Goal: Information Seeking & Learning: Learn about a topic

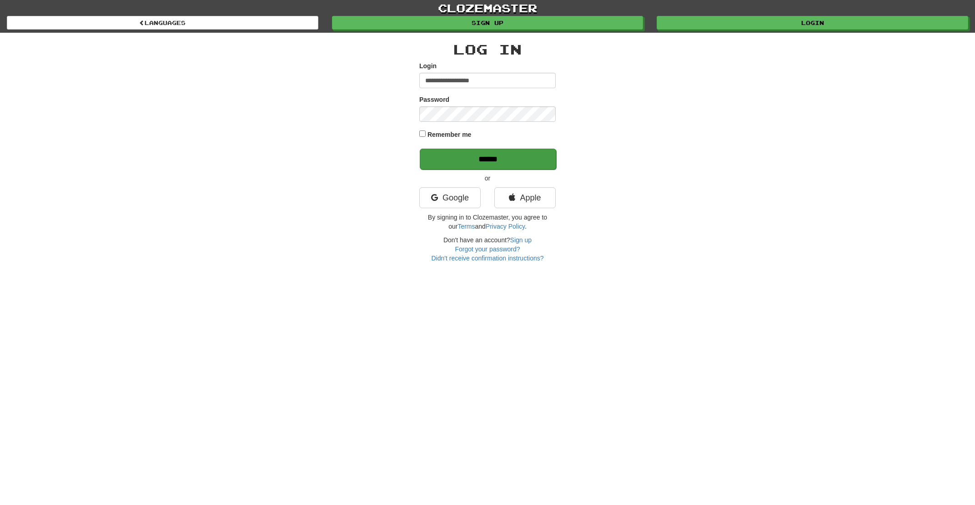
type input "**********"
click at [455, 161] on input "******" at bounding box center [488, 159] width 136 height 21
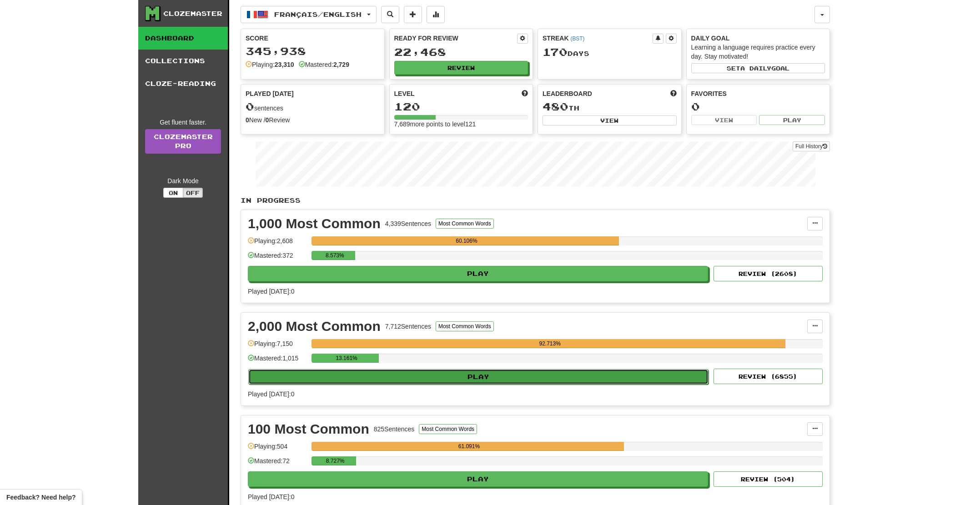
click at [513, 380] on button "Play" at bounding box center [478, 376] width 460 height 15
select select "**"
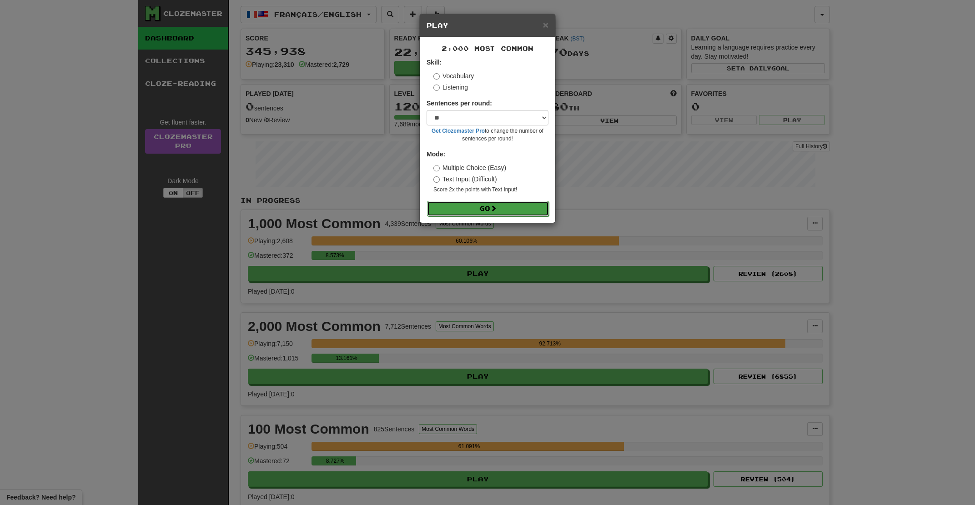
click at [484, 211] on button "Go" at bounding box center [488, 208] width 122 height 15
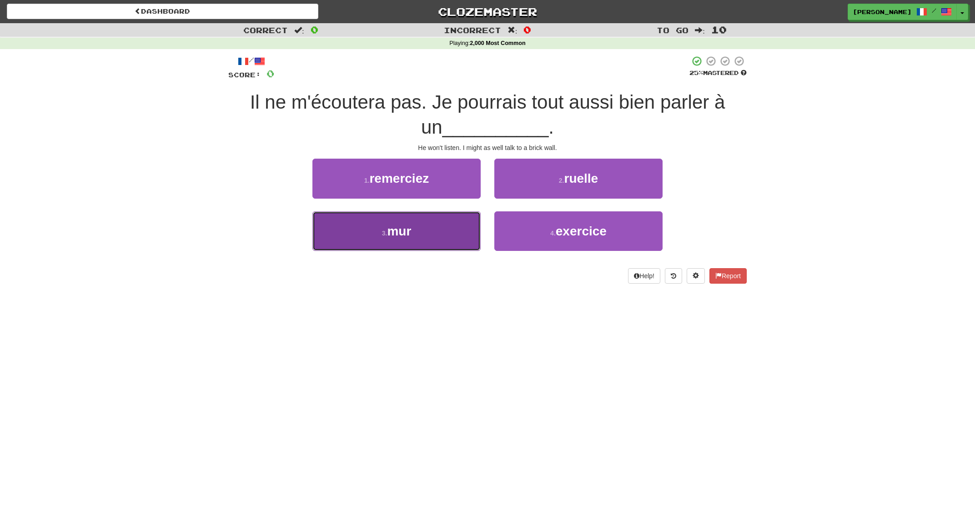
click at [464, 242] on button "3 . mur" at bounding box center [397, 232] width 168 height 40
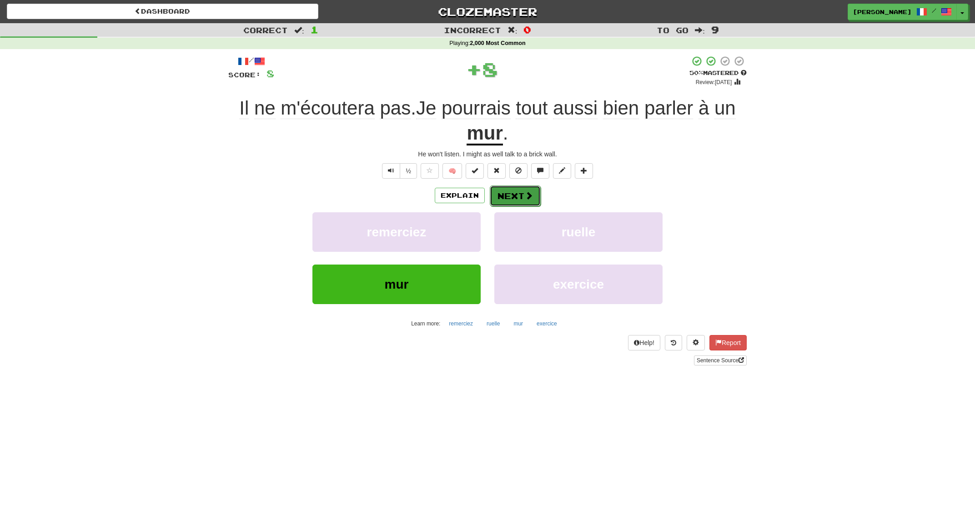
click at [504, 197] on button "Next" at bounding box center [515, 196] width 51 height 21
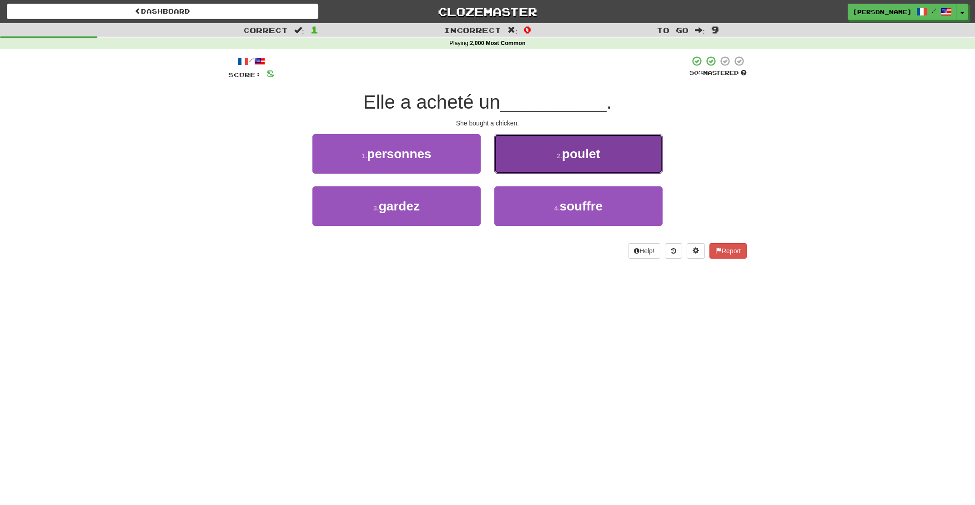
click at [531, 164] on button "2 . poulet" at bounding box center [578, 154] width 168 height 40
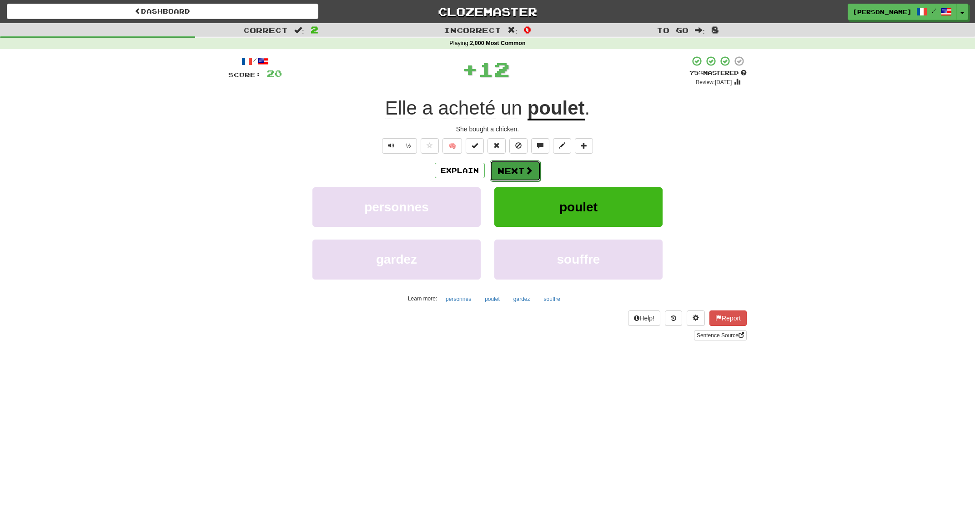
click at [509, 169] on button "Next" at bounding box center [515, 171] width 51 height 21
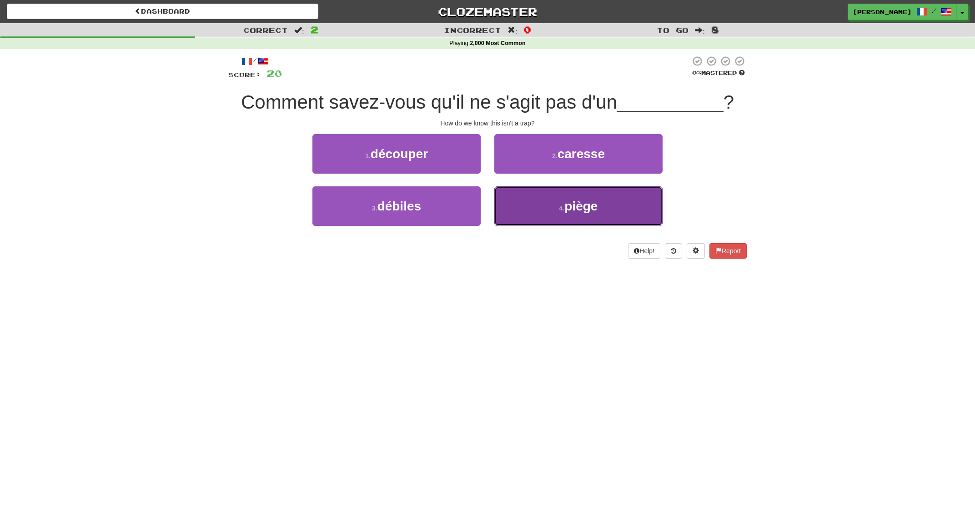
click at [557, 204] on button "4 . piège" at bounding box center [578, 207] width 168 height 40
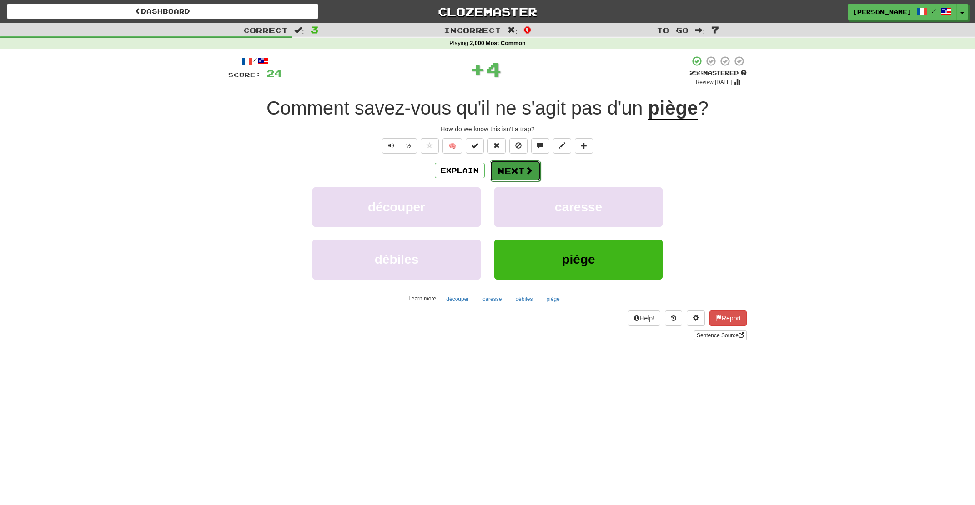
click at [532, 172] on button "Next" at bounding box center [515, 171] width 51 height 21
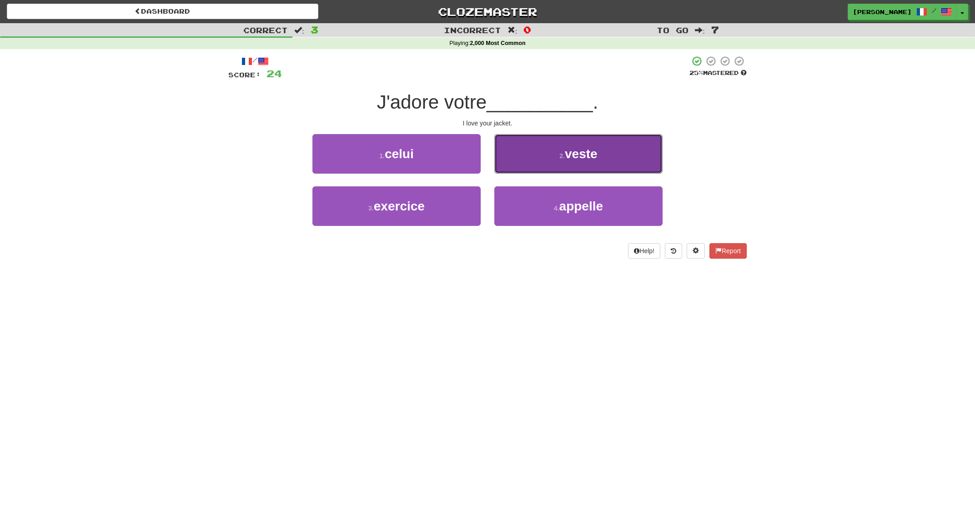
click at [531, 171] on button "2 . veste" at bounding box center [578, 154] width 168 height 40
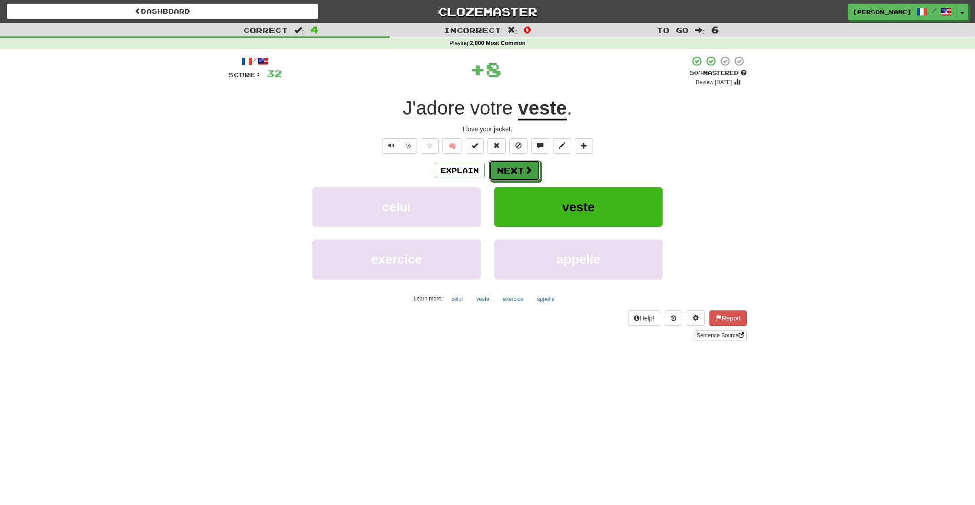
click at [531, 171] on span at bounding box center [528, 170] width 8 height 8
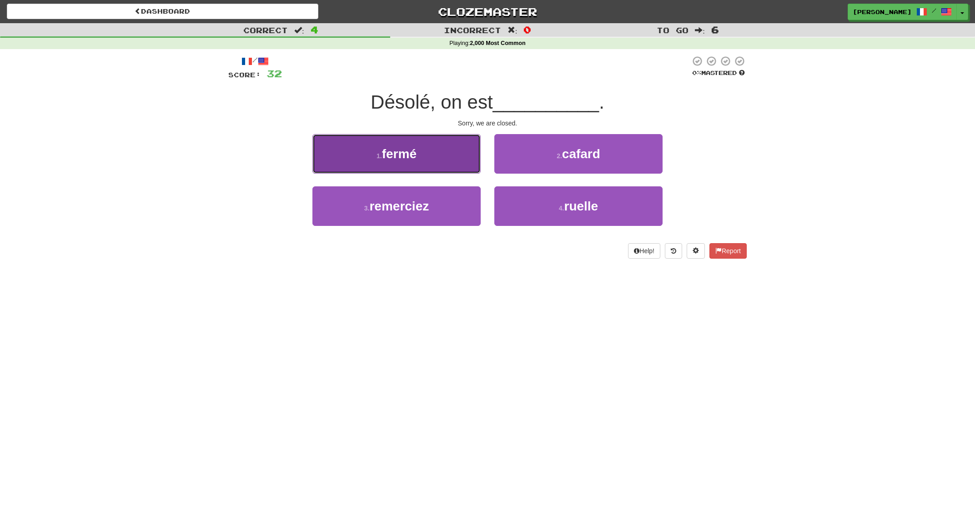
click at [445, 160] on button "1 . fermé" at bounding box center [397, 154] width 168 height 40
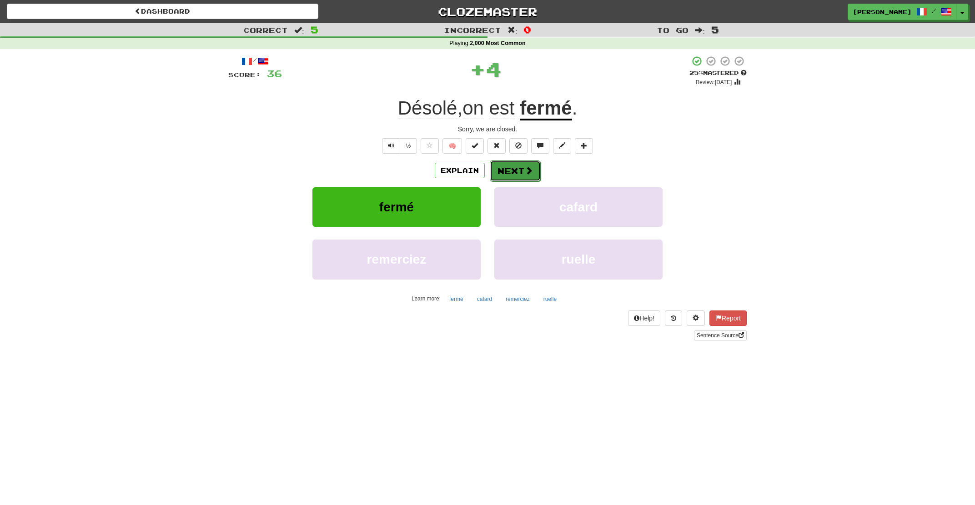
click at [509, 167] on button "Next" at bounding box center [515, 171] width 51 height 21
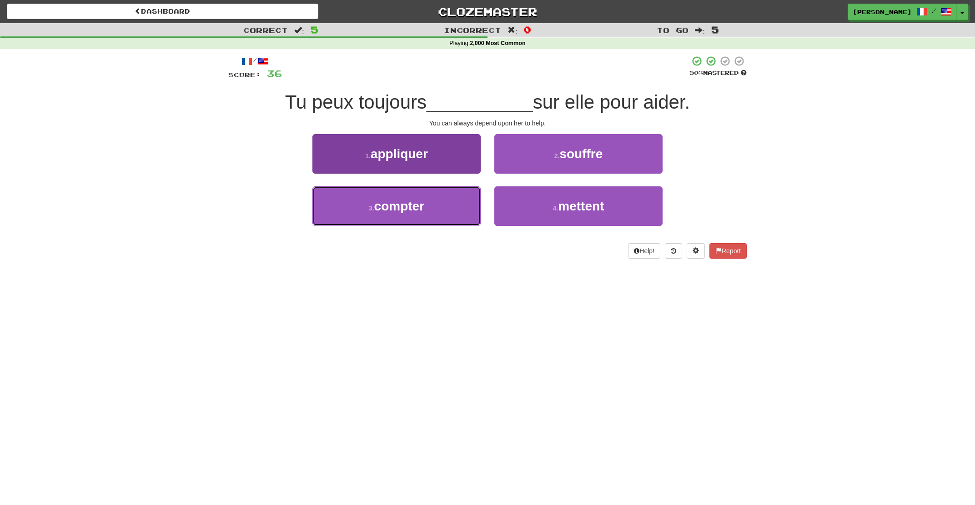
drag, startPoint x: 403, startPoint y: 218, endPoint x: 406, endPoint y: 214, distance: 5.6
click at [403, 218] on button "3 . compter" at bounding box center [397, 207] width 168 height 40
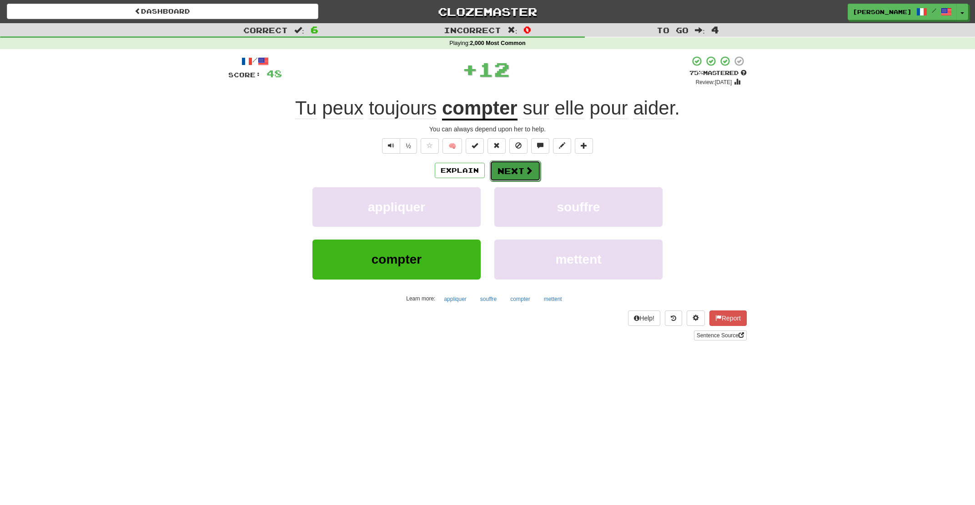
click at [536, 175] on button "Next" at bounding box center [515, 171] width 51 height 21
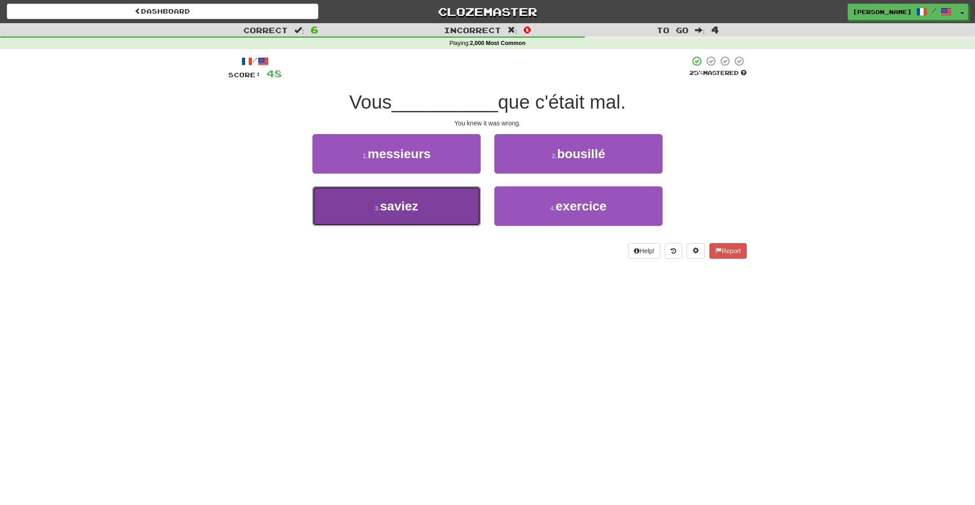
click at [447, 206] on button "3 . saviez" at bounding box center [397, 207] width 168 height 40
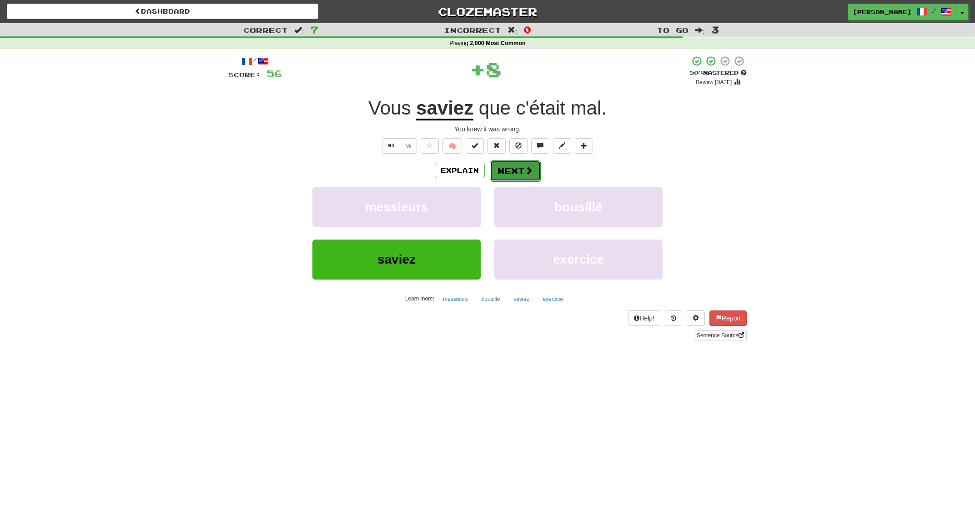
click at [518, 178] on button "Next" at bounding box center [515, 171] width 51 height 21
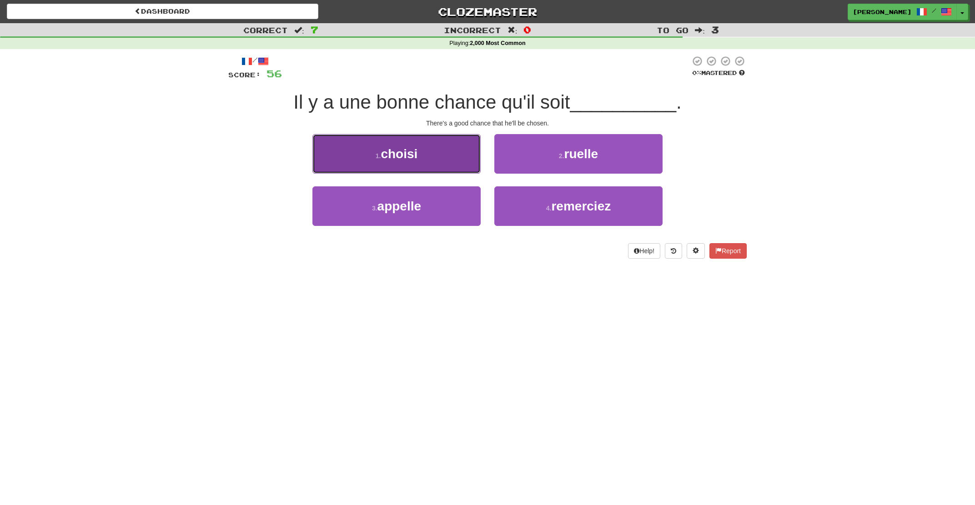
click at [450, 166] on button "1 . choisi" at bounding box center [397, 154] width 168 height 40
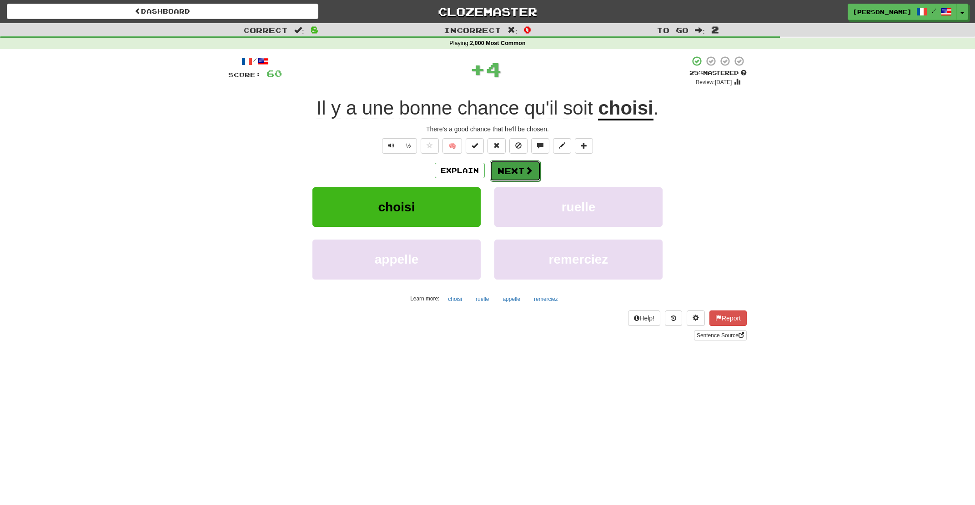
click at [529, 165] on button "Next" at bounding box center [515, 171] width 51 height 21
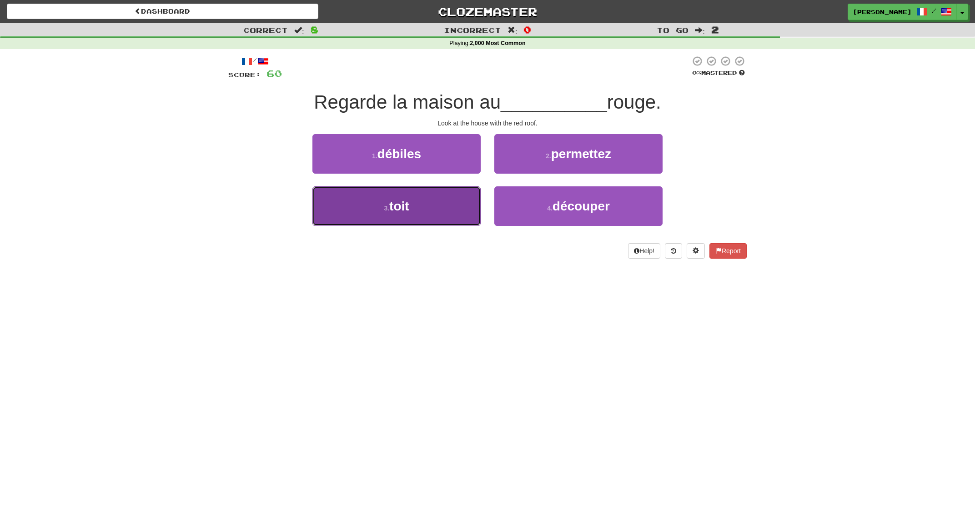
click at [435, 209] on button "3 . toit" at bounding box center [397, 207] width 168 height 40
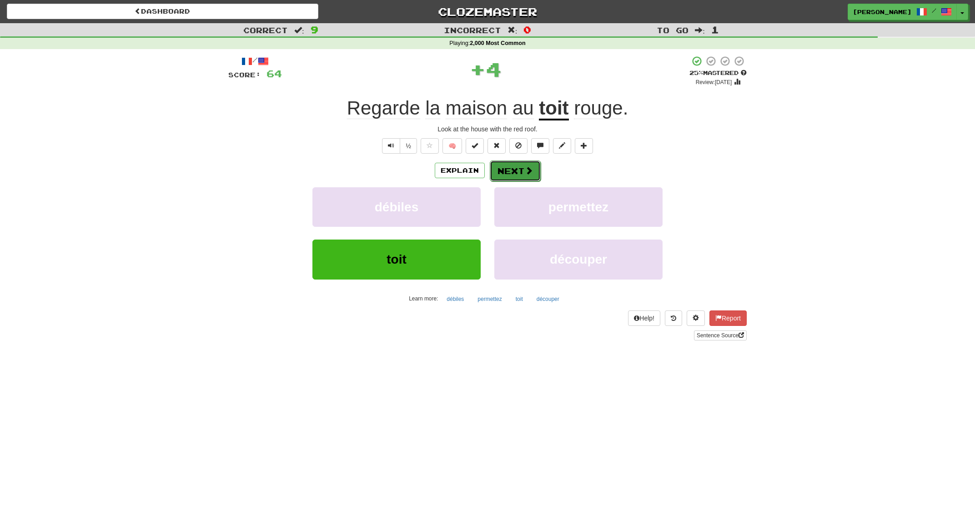
click at [509, 173] on button "Next" at bounding box center [515, 171] width 51 height 21
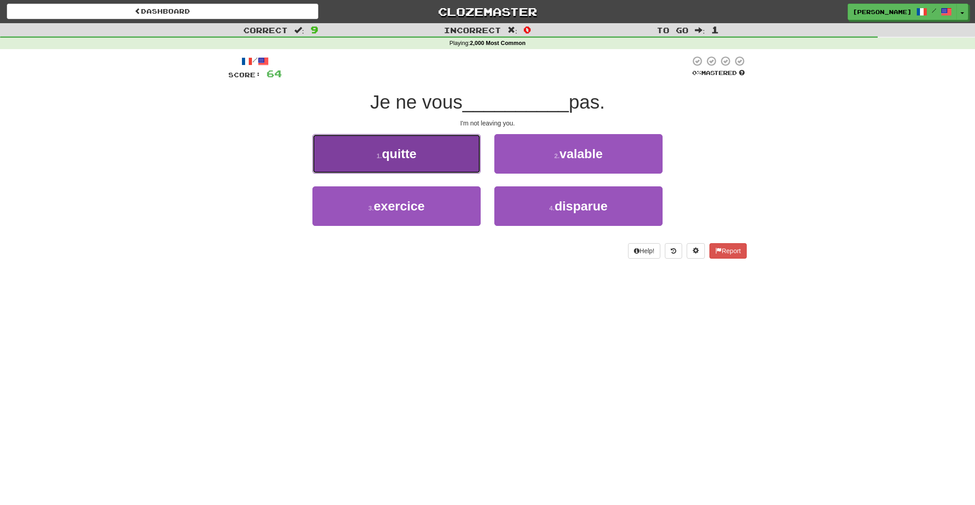
click at [444, 162] on button "1 . quitte" at bounding box center [397, 154] width 168 height 40
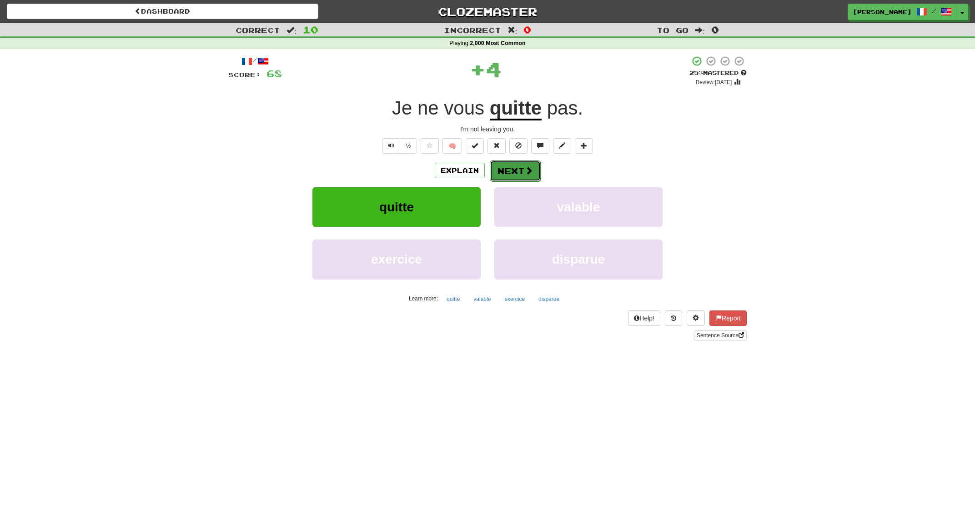
click at [514, 166] on button "Next" at bounding box center [515, 171] width 51 height 21
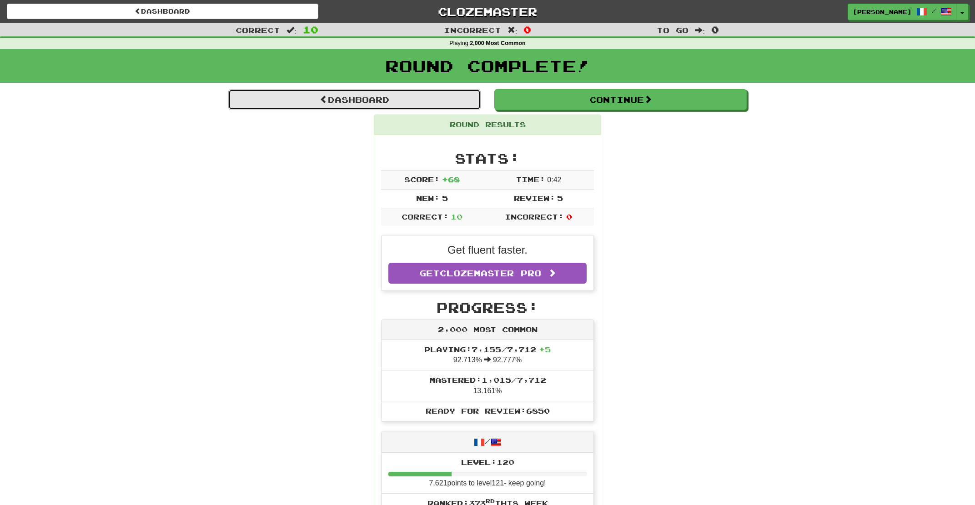
click at [327, 105] on link "Dashboard" at bounding box center [354, 99] width 252 height 21
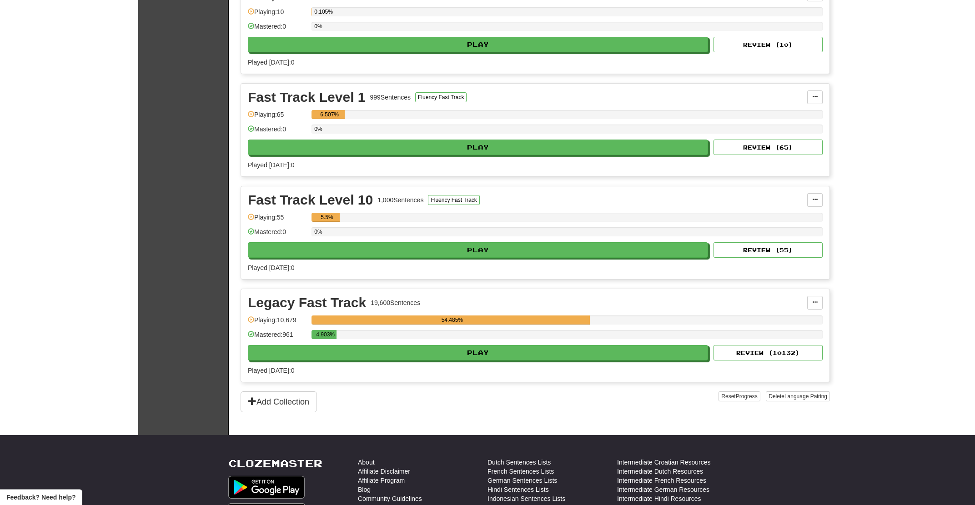
scroll to position [731, 0]
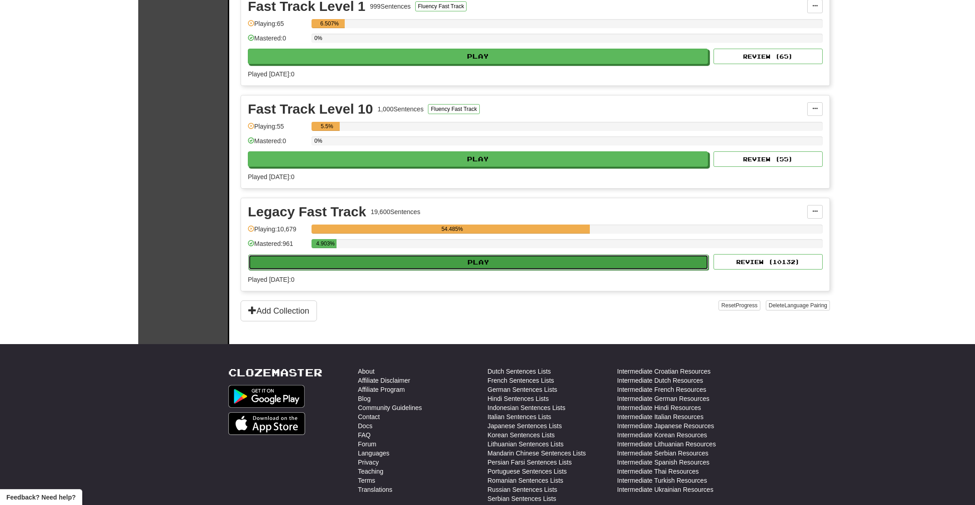
click at [431, 270] on button "Play" at bounding box center [478, 262] width 460 height 15
select select "**"
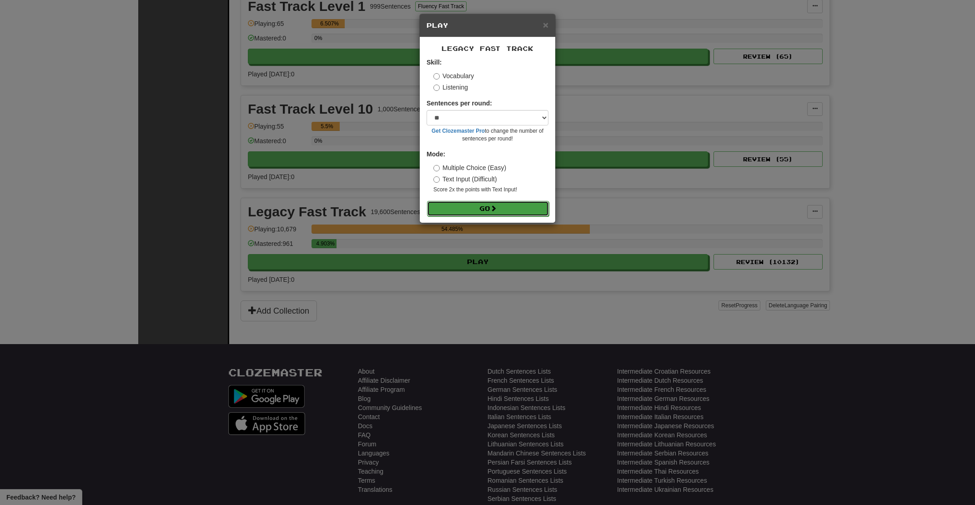
click at [469, 212] on button "Go" at bounding box center [488, 208] width 122 height 15
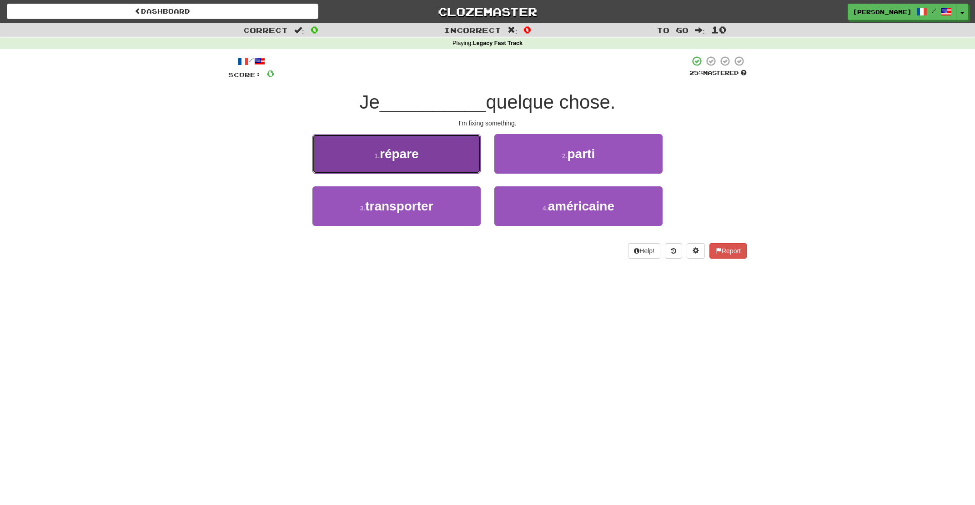
click at [458, 162] on button "1 . répare" at bounding box center [397, 154] width 168 height 40
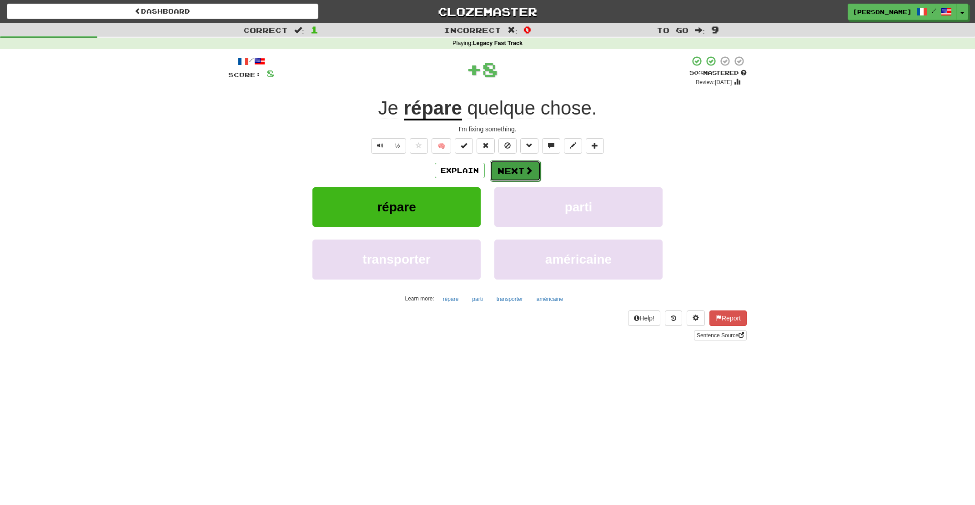
click at [519, 172] on button "Next" at bounding box center [515, 171] width 51 height 21
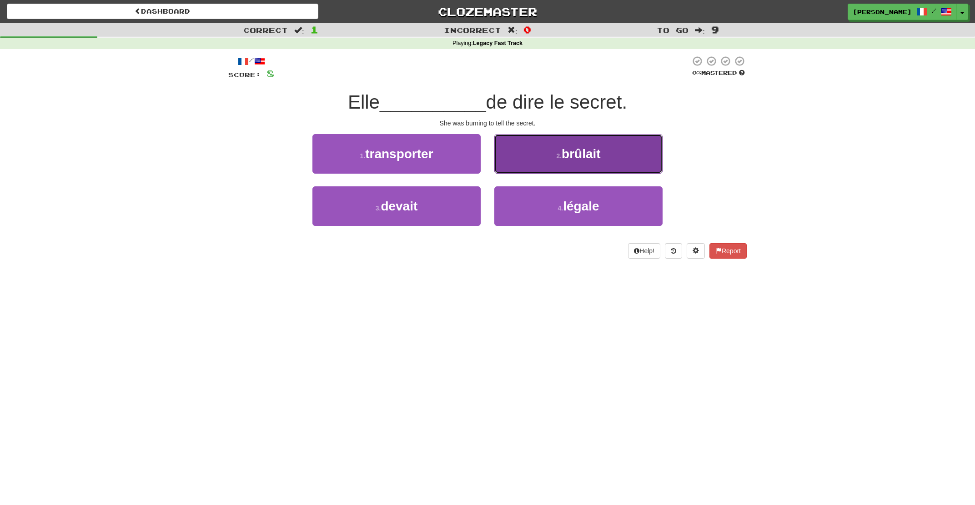
click at [528, 167] on button "2 . brûlait" at bounding box center [578, 154] width 168 height 40
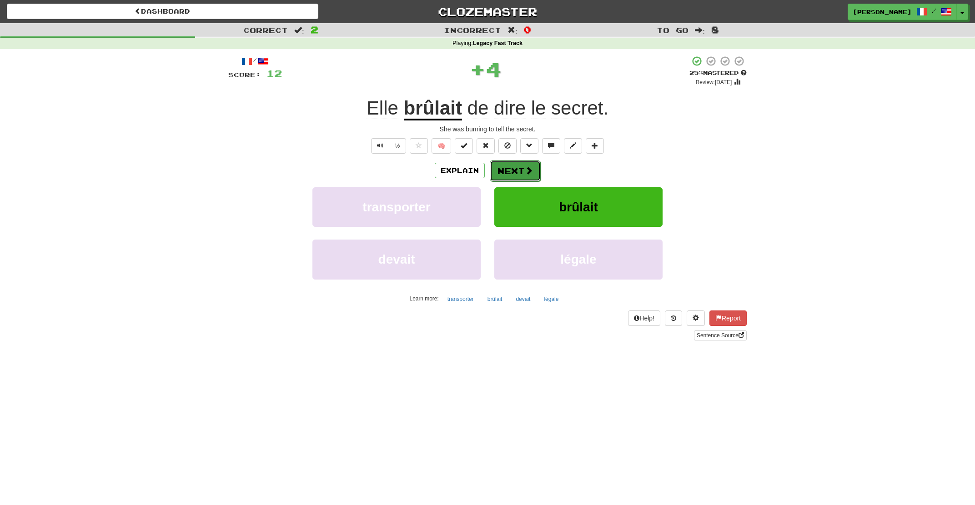
click at [516, 167] on button "Next" at bounding box center [515, 171] width 51 height 21
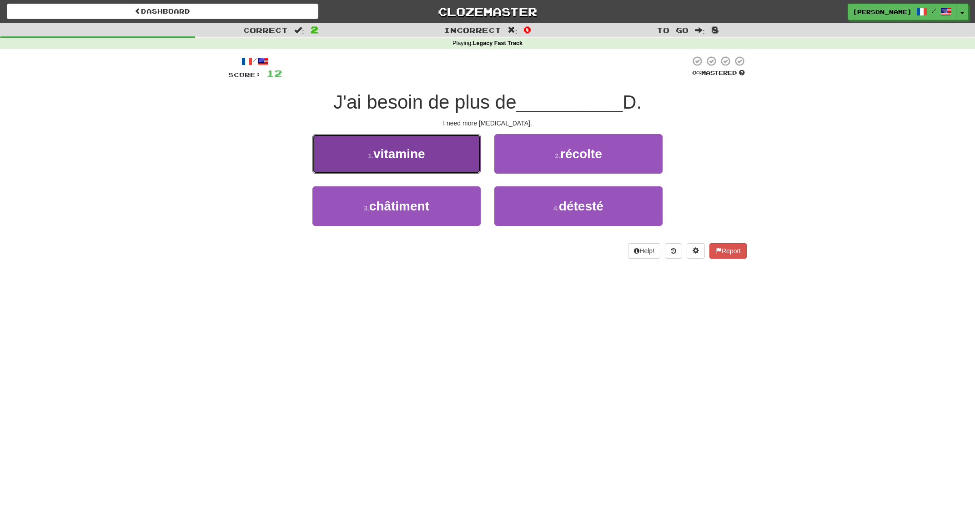
click at [447, 164] on button "1 . vitamine" at bounding box center [397, 154] width 168 height 40
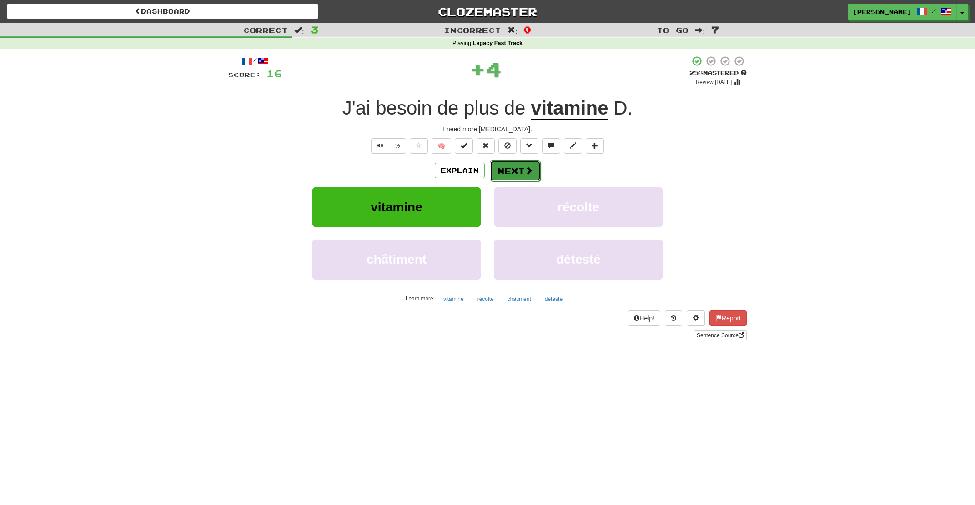
click at [512, 170] on button "Next" at bounding box center [515, 171] width 51 height 21
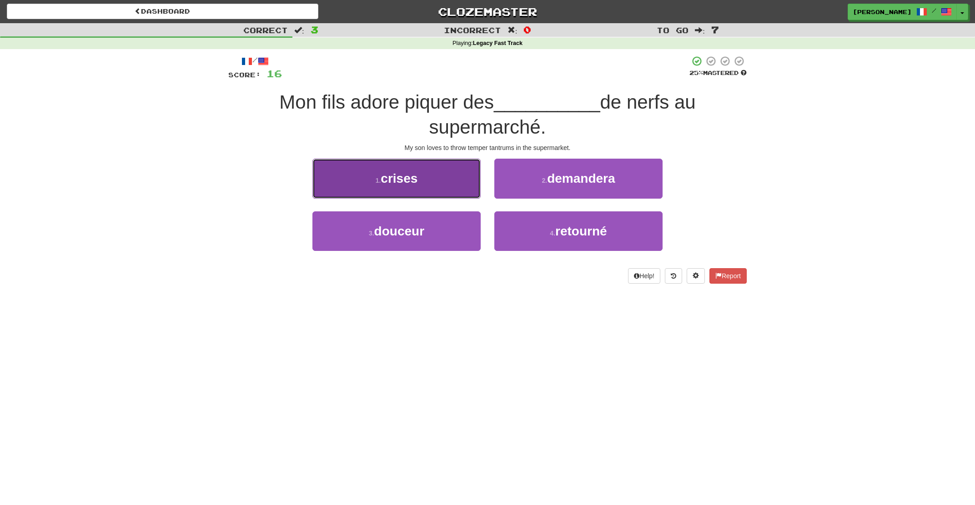
click at [448, 182] on button "1 . crises" at bounding box center [397, 179] width 168 height 40
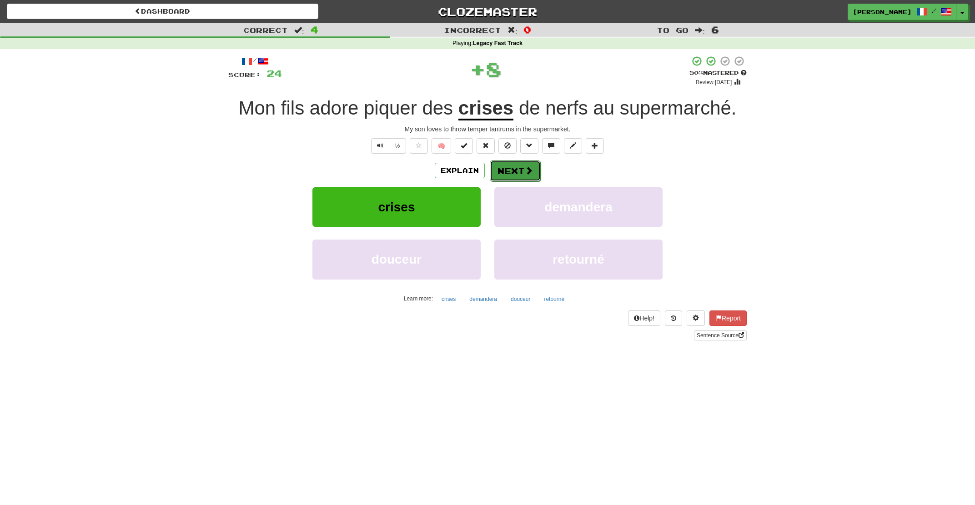
click at [509, 170] on button "Next" at bounding box center [515, 171] width 51 height 21
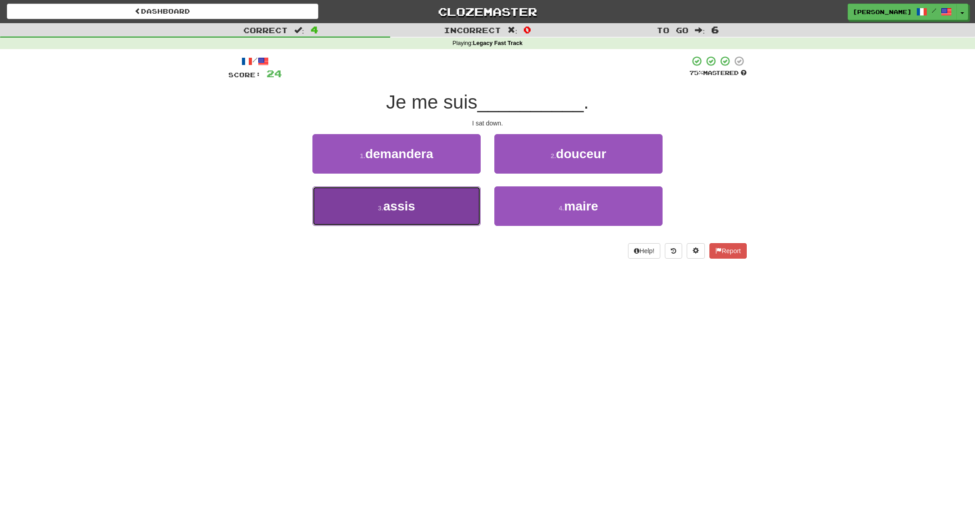
click at [445, 217] on button "3 . assis" at bounding box center [397, 207] width 168 height 40
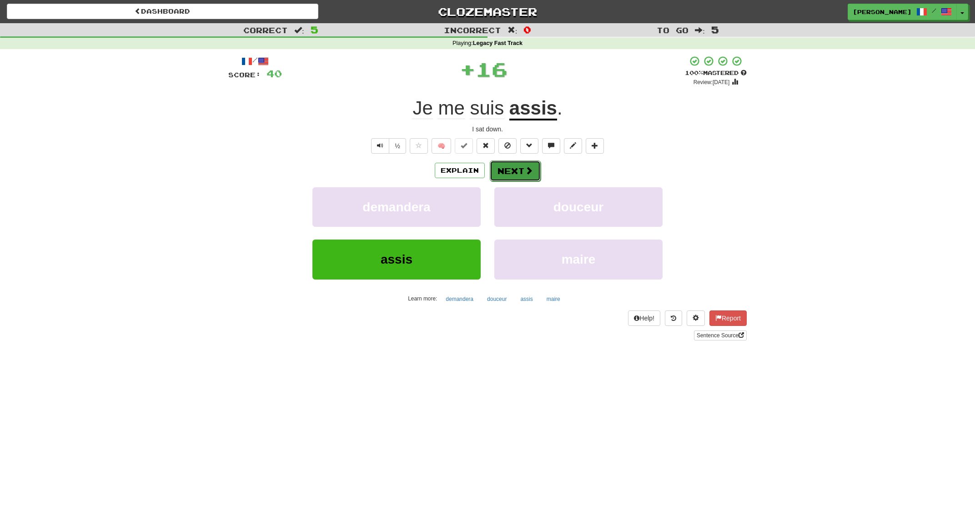
click at [529, 175] on span at bounding box center [529, 170] width 8 height 8
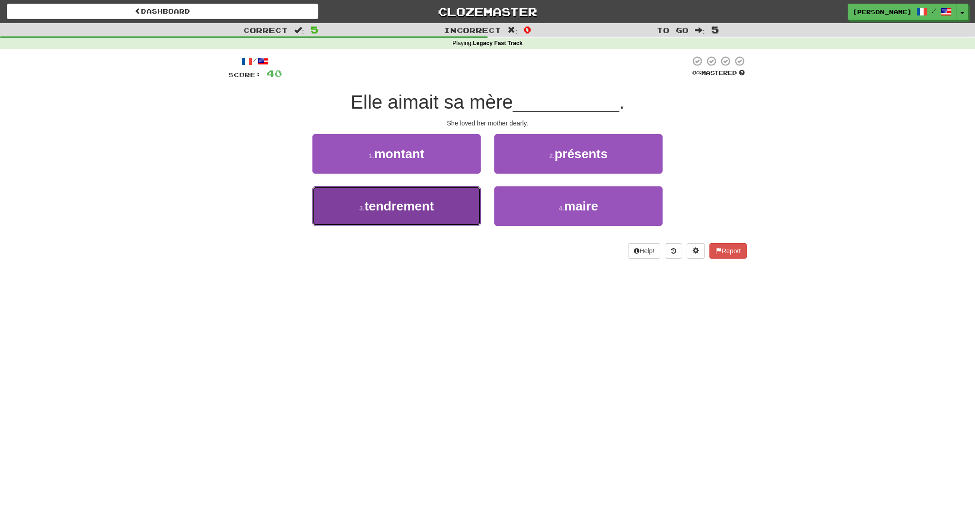
click at [454, 202] on button "3 . tendrement" at bounding box center [397, 207] width 168 height 40
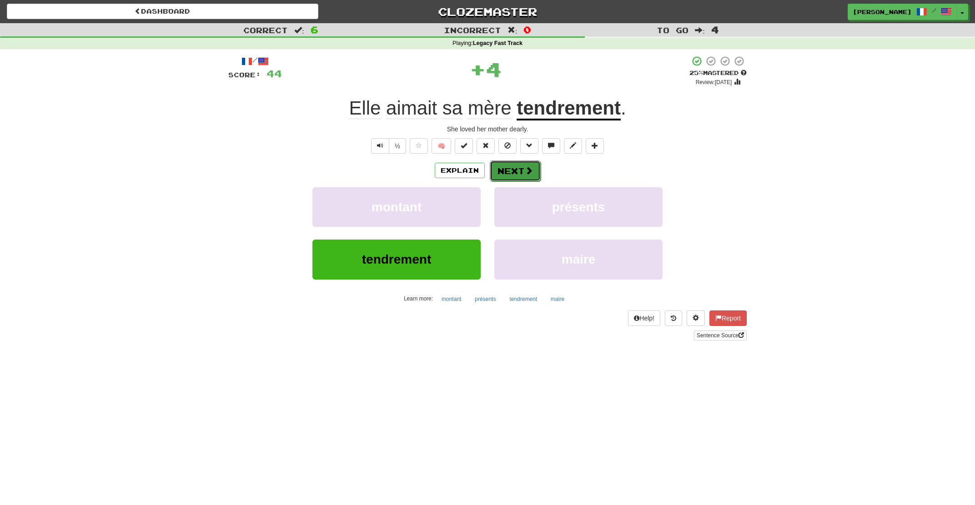
click at [526, 172] on span at bounding box center [529, 170] width 8 height 8
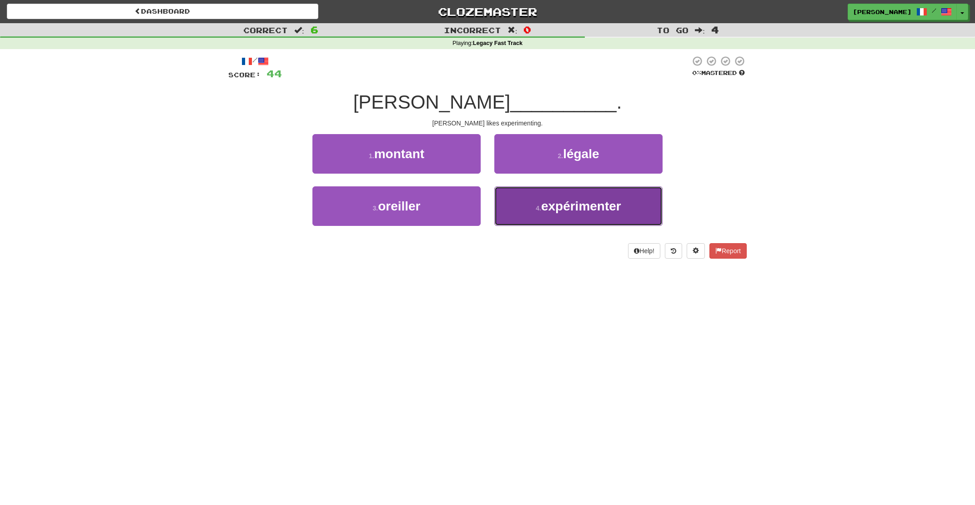
click at [545, 205] on span "expérimenter" at bounding box center [581, 206] width 80 height 14
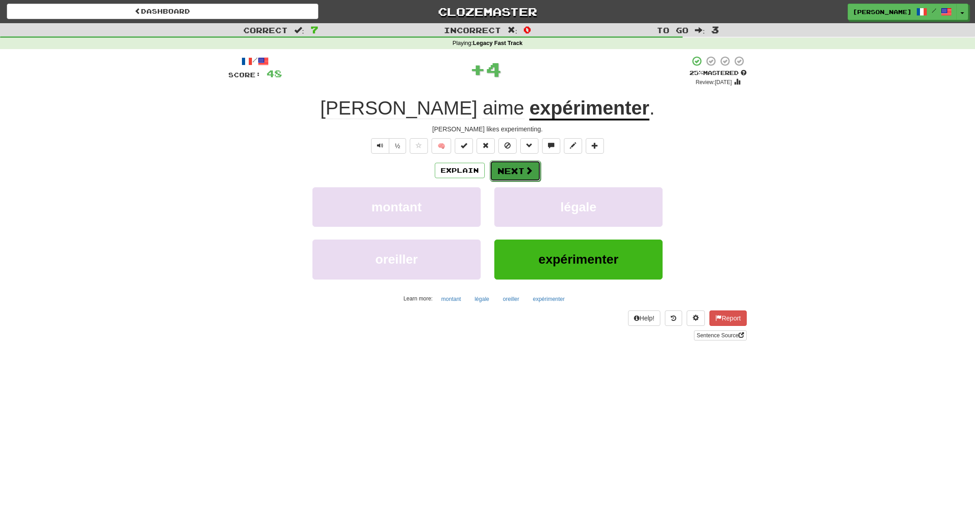
click at [513, 169] on button "Next" at bounding box center [515, 171] width 51 height 21
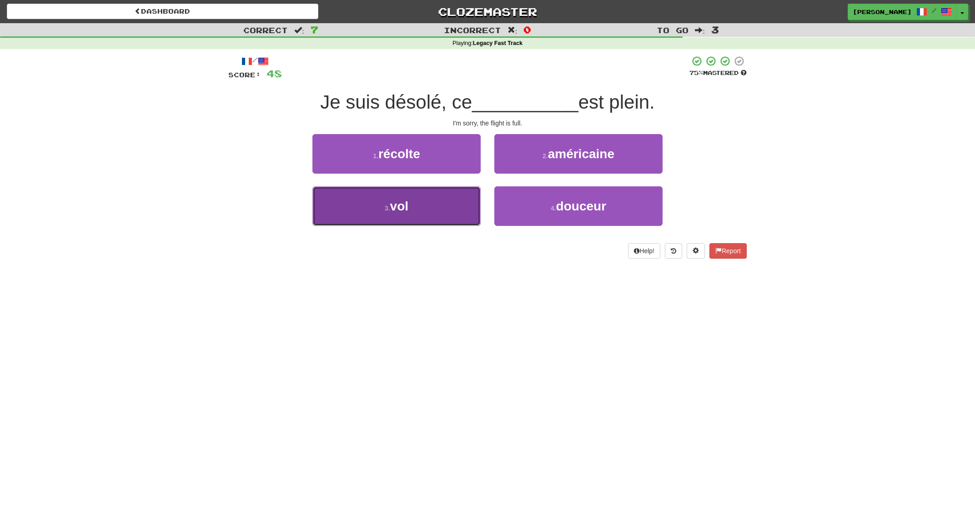
click at [458, 208] on button "3 . vol" at bounding box center [397, 207] width 168 height 40
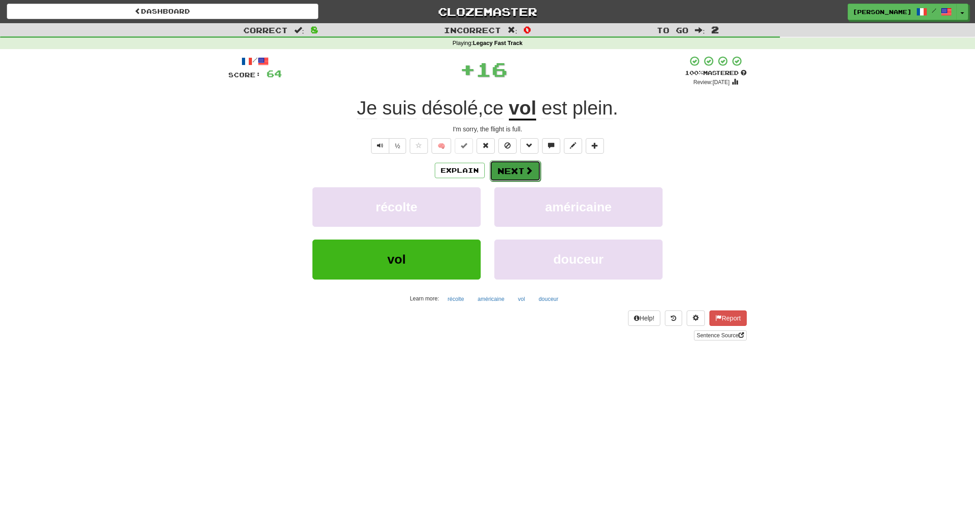
click at [514, 175] on button "Next" at bounding box center [515, 171] width 51 height 21
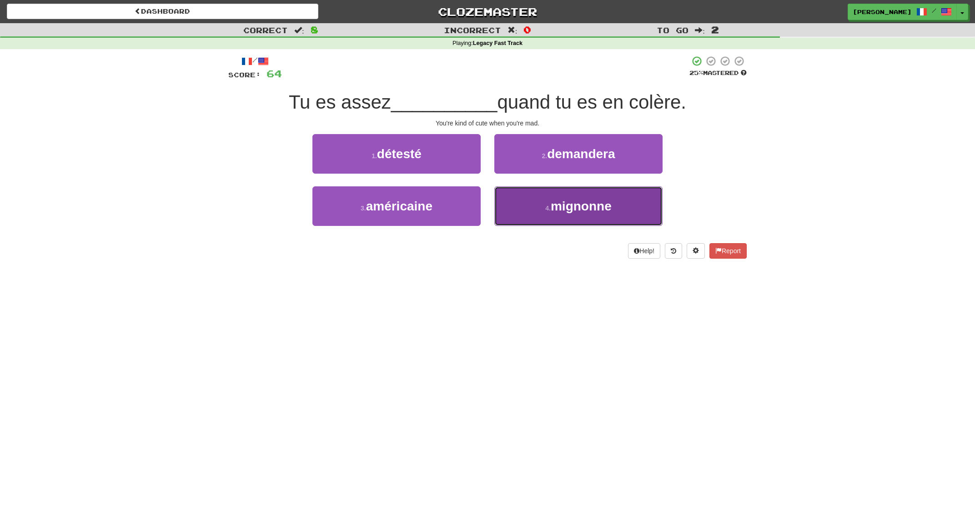
click at [525, 202] on button "4 . mignonne" at bounding box center [578, 207] width 168 height 40
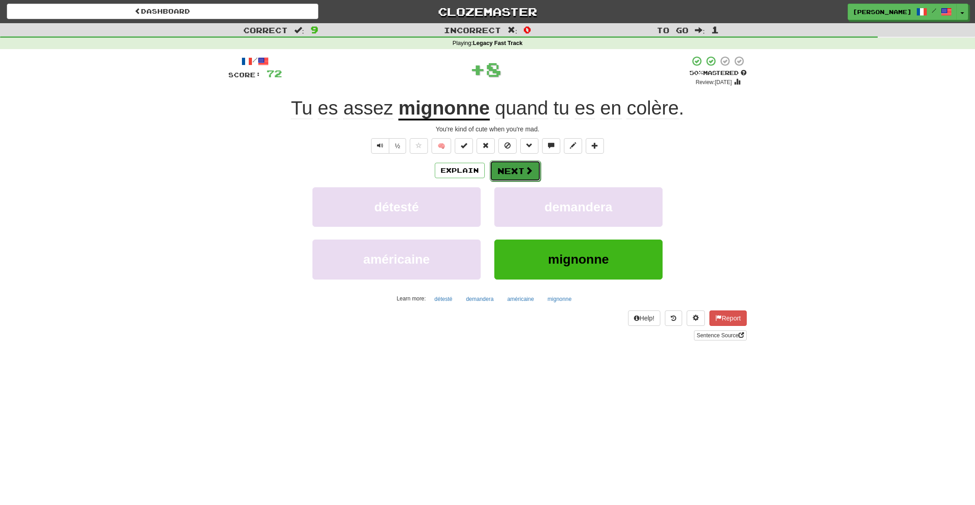
click at [510, 172] on button "Next" at bounding box center [515, 171] width 51 height 21
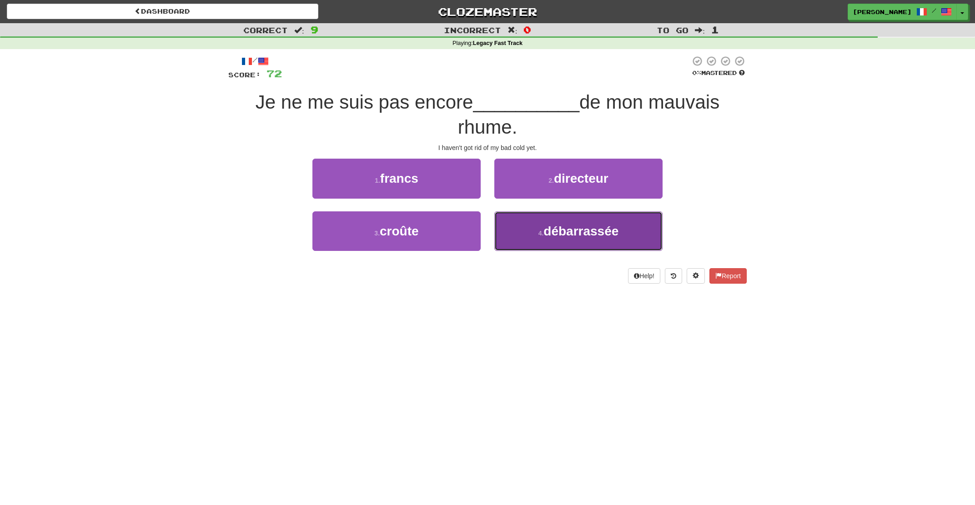
click at [541, 238] on button "4 . débarrassée" at bounding box center [578, 232] width 168 height 40
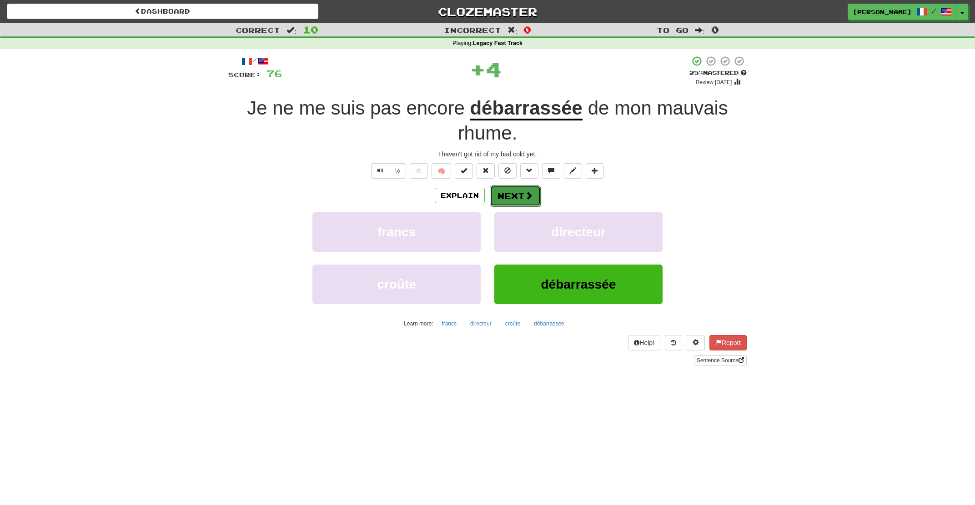
click at [517, 197] on button "Next" at bounding box center [515, 196] width 51 height 21
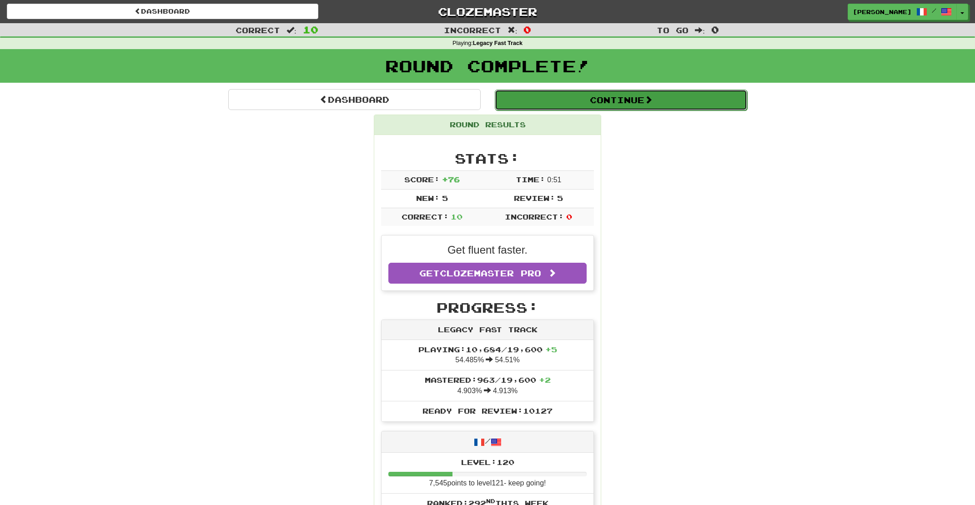
click at [600, 105] on button "Continue" at bounding box center [621, 100] width 252 height 21
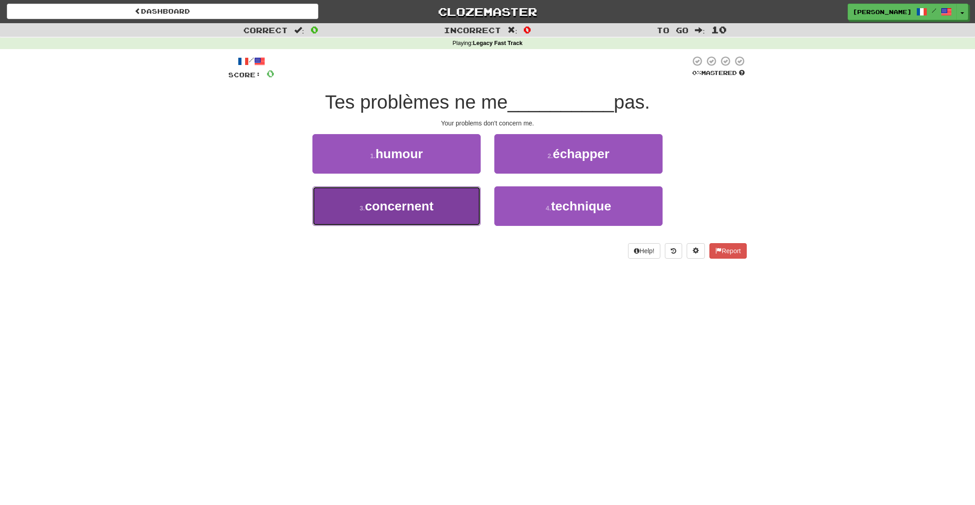
click at [399, 212] on span "concernent" at bounding box center [399, 206] width 69 height 14
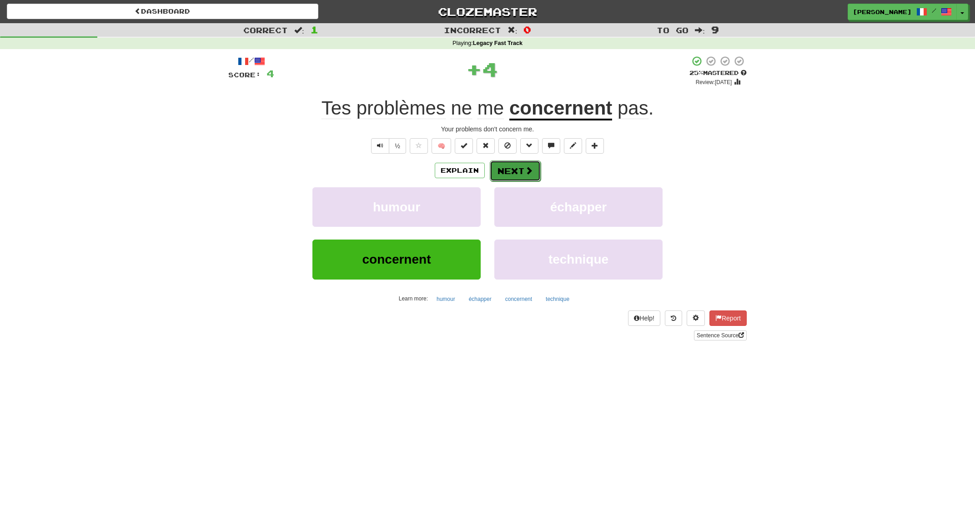
click at [514, 164] on button "Next" at bounding box center [515, 171] width 51 height 21
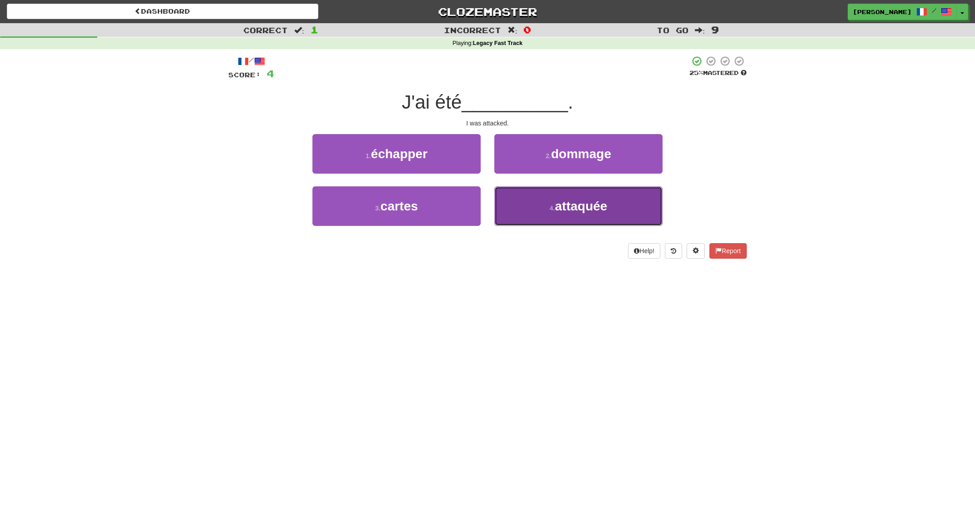
click at [534, 207] on button "4 . attaquée" at bounding box center [578, 207] width 168 height 40
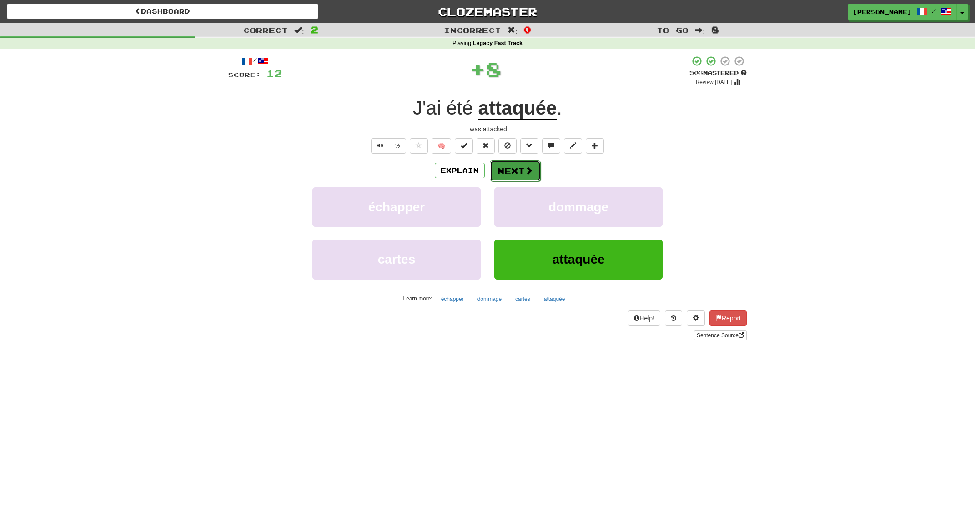
click at [517, 161] on button "Next" at bounding box center [515, 171] width 51 height 21
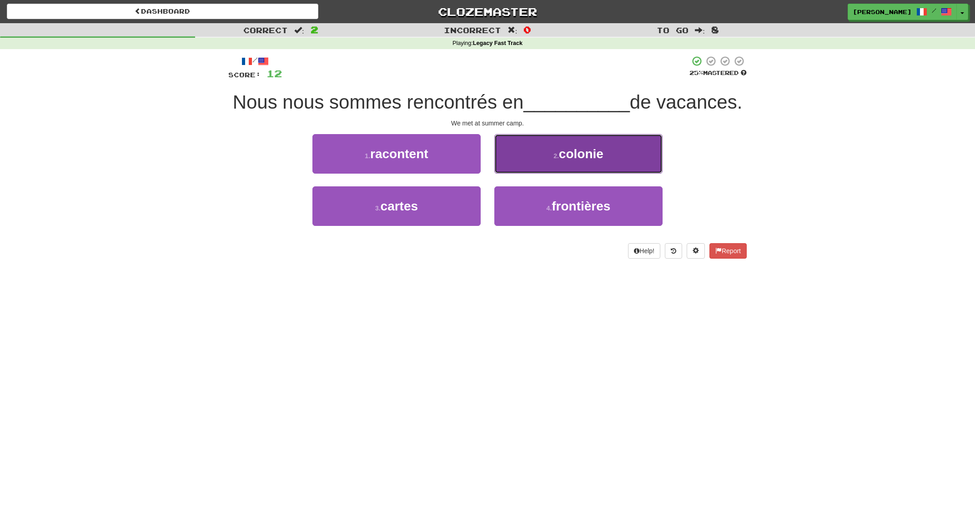
click at [567, 174] on button "2 . colonie" at bounding box center [578, 154] width 168 height 40
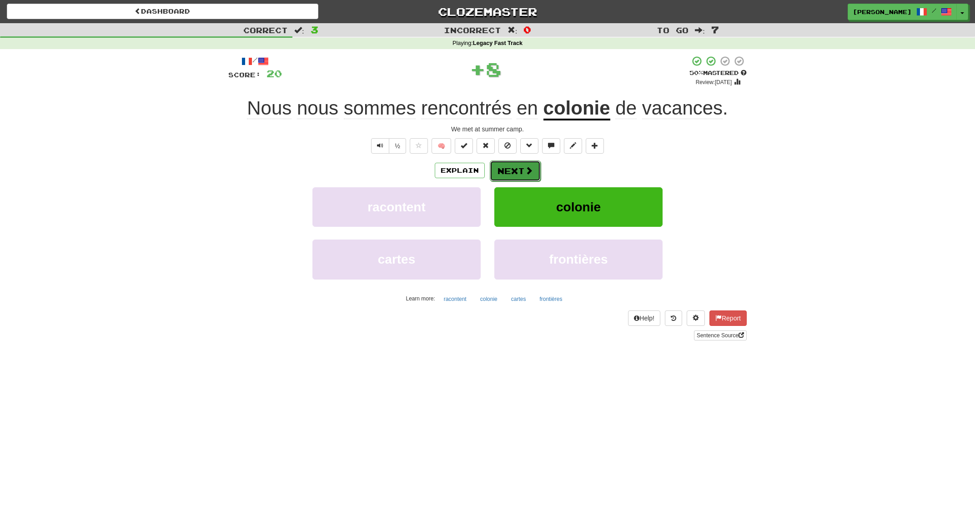
click at [529, 171] on span at bounding box center [529, 170] width 8 height 8
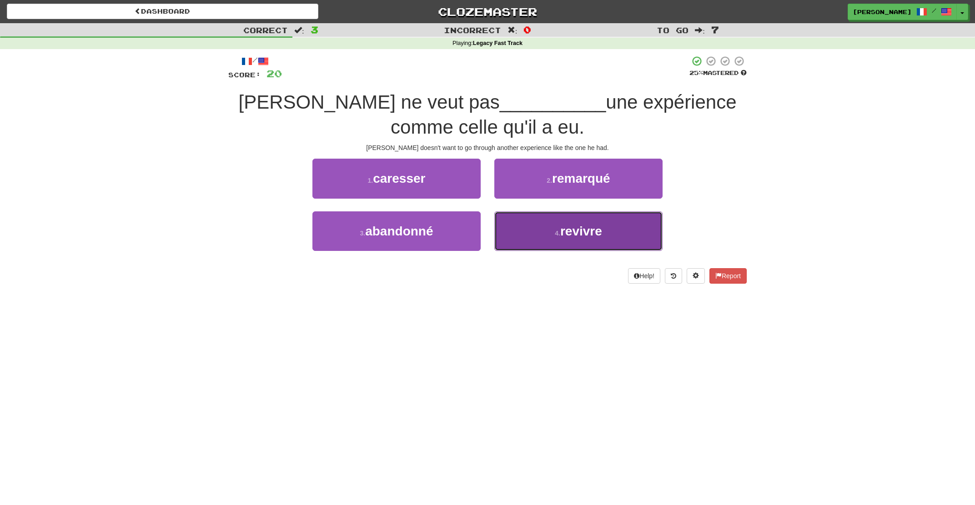
click at [537, 235] on button "4 . revivre" at bounding box center [578, 232] width 168 height 40
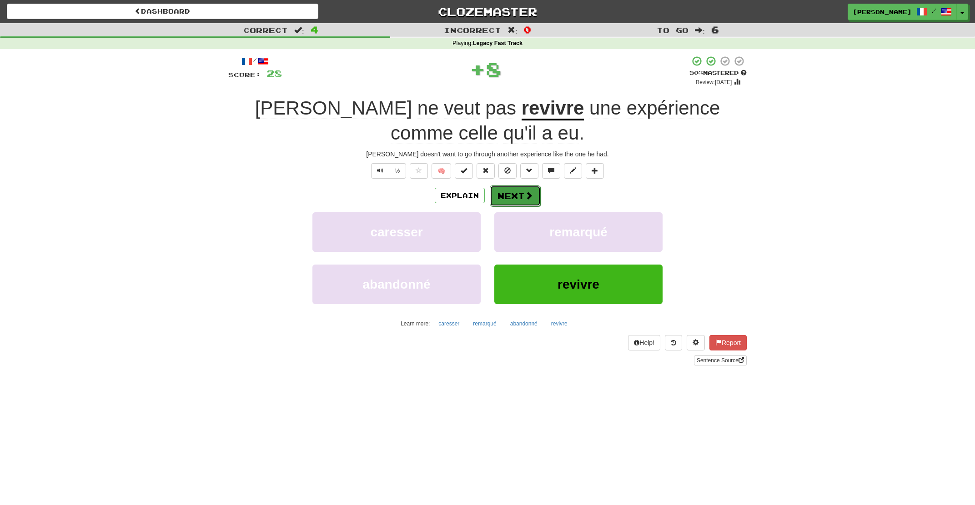
click at [511, 190] on button "Next" at bounding box center [515, 196] width 51 height 21
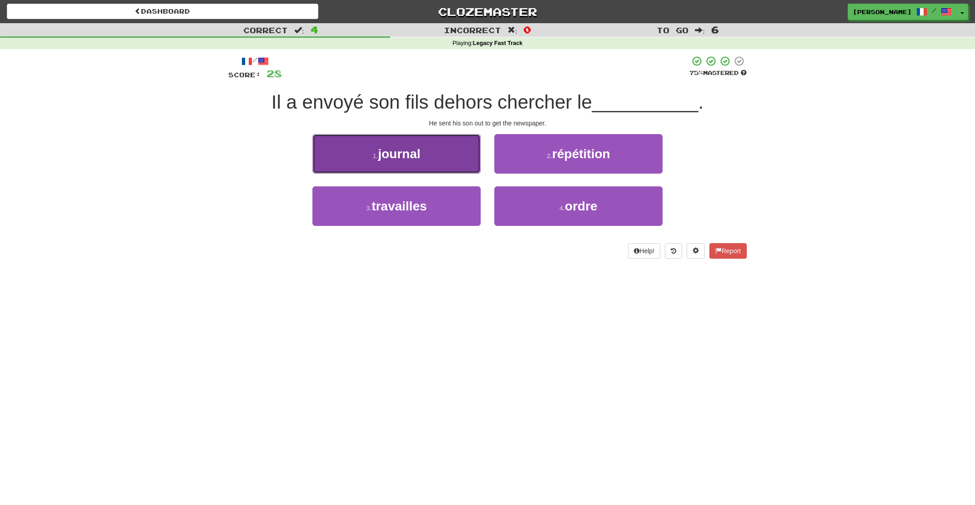
click at [446, 166] on button "1 . journal" at bounding box center [397, 154] width 168 height 40
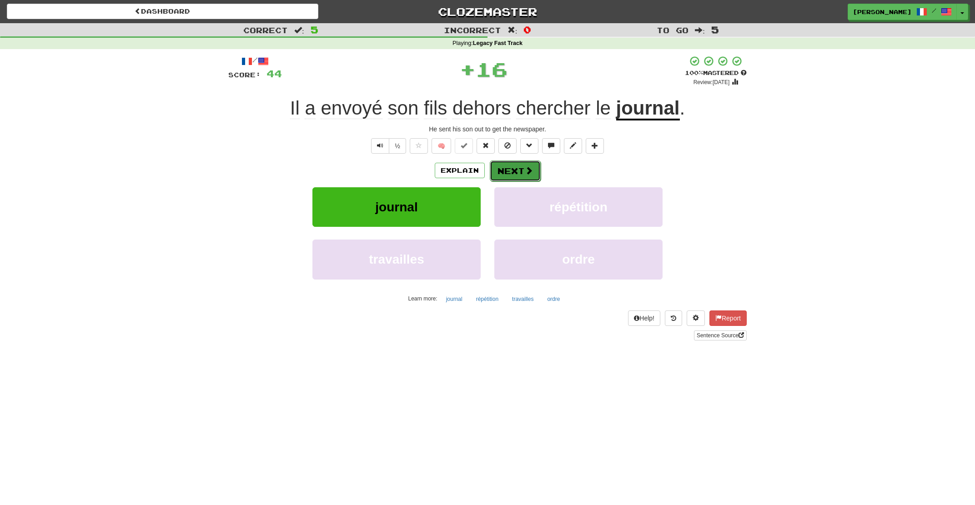
click at [514, 175] on button "Next" at bounding box center [515, 171] width 51 height 21
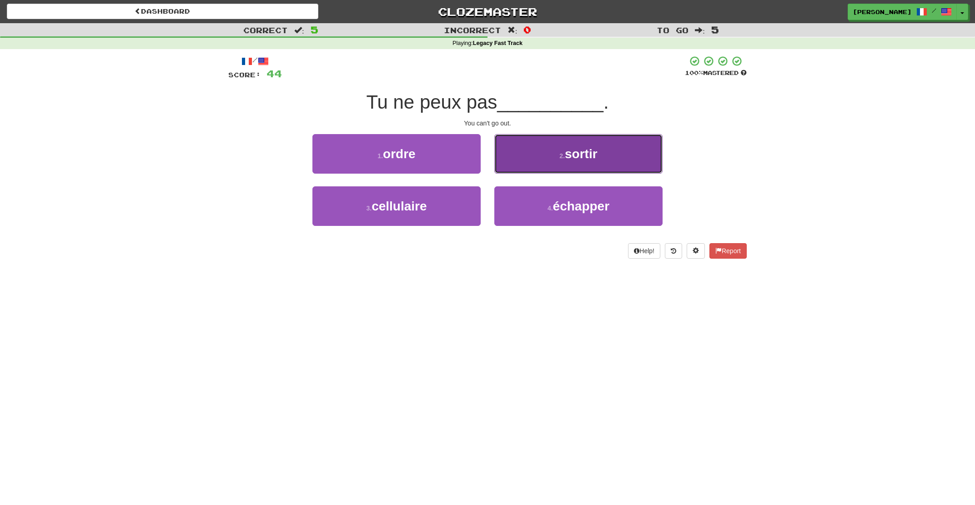
click at [529, 154] on button "2 . sortir" at bounding box center [578, 154] width 168 height 40
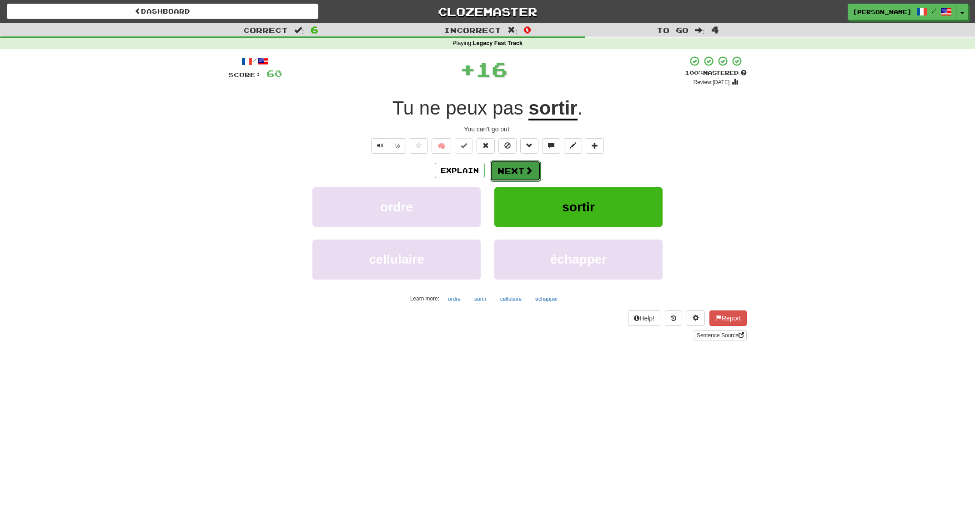
click at [511, 171] on button "Next" at bounding box center [515, 171] width 51 height 21
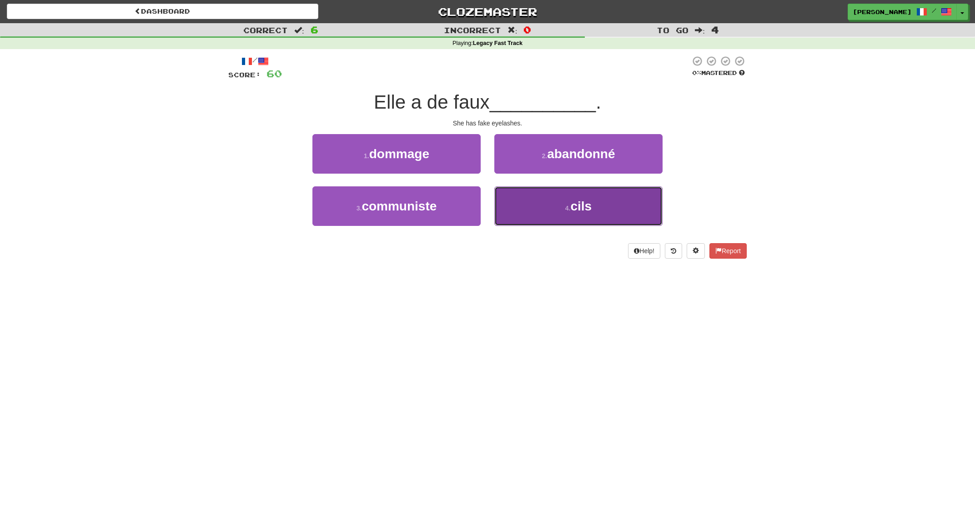
click at [540, 202] on button "4 . cils" at bounding box center [578, 207] width 168 height 40
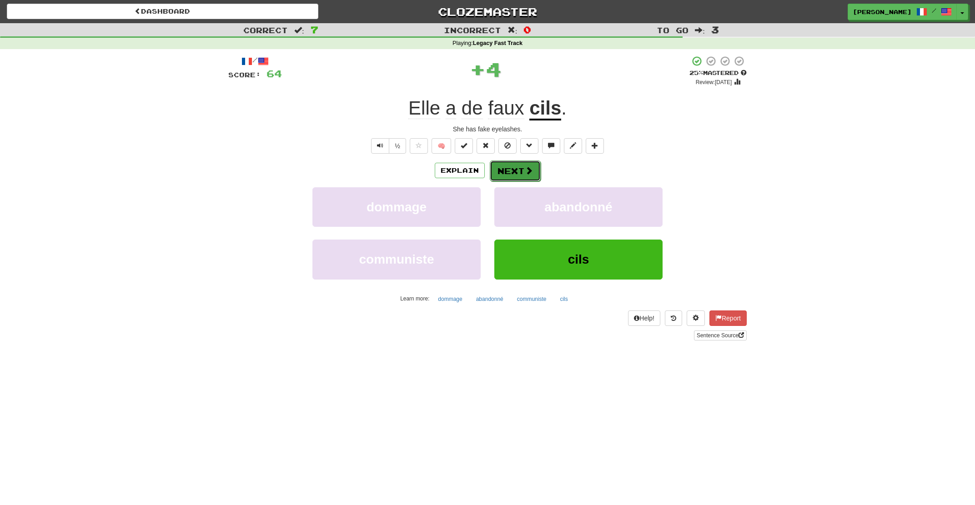
click at [506, 166] on button "Next" at bounding box center [515, 171] width 51 height 21
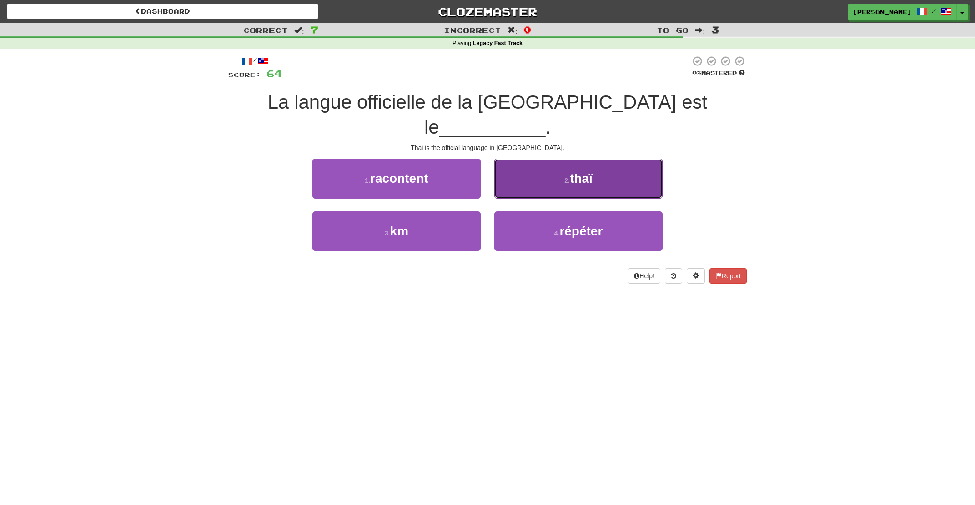
click at [547, 164] on button "2 . thaï" at bounding box center [578, 179] width 168 height 40
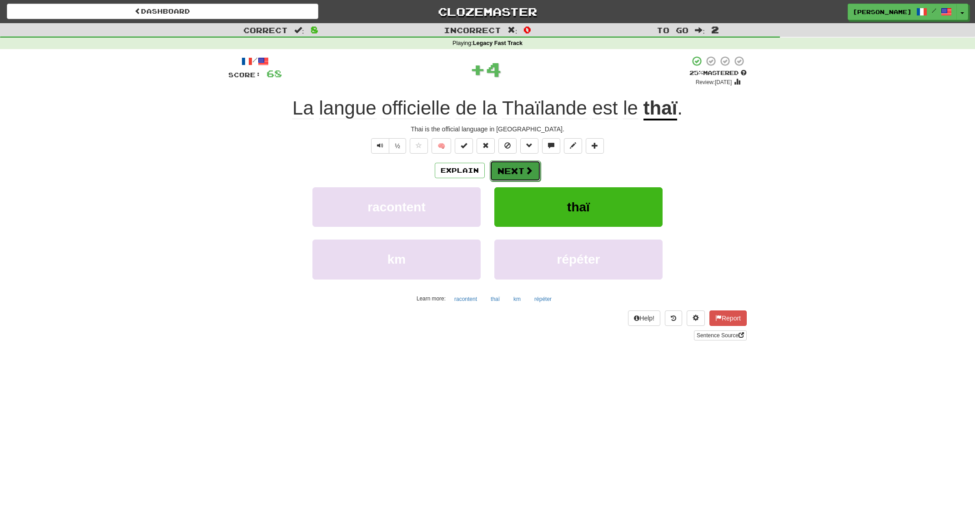
click at [514, 170] on button "Next" at bounding box center [515, 171] width 51 height 21
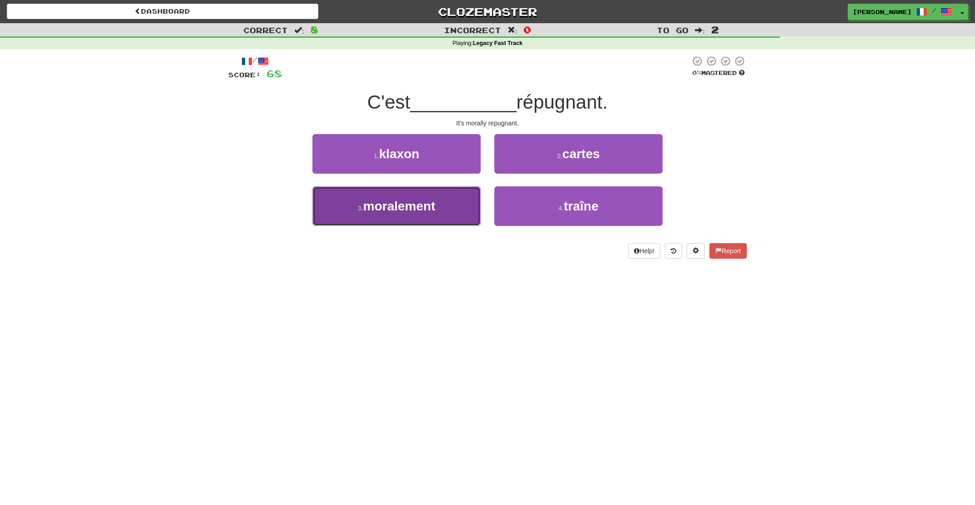
click at [450, 207] on button "3 . moralement" at bounding box center [397, 207] width 168 height 40
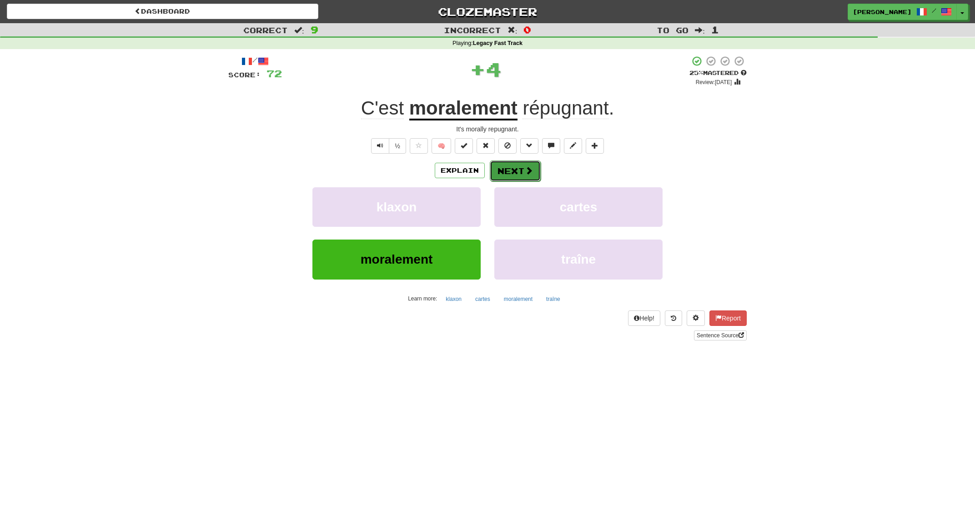
click at [519, 174] on button "Next" at bounding box center [515, 171] width 51 height 21
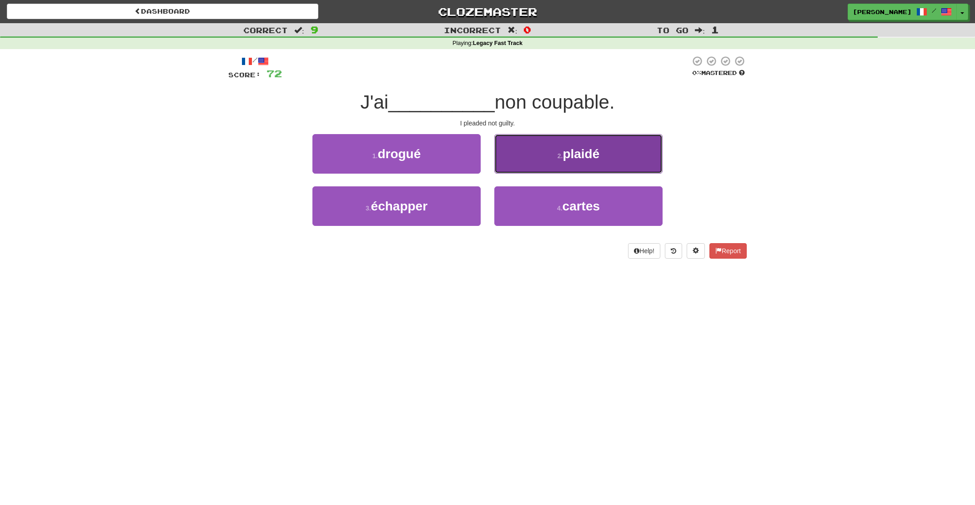
click at [540, 153] on button "2 . plaidé" at bounding box center [578, 154] width 168 height 40
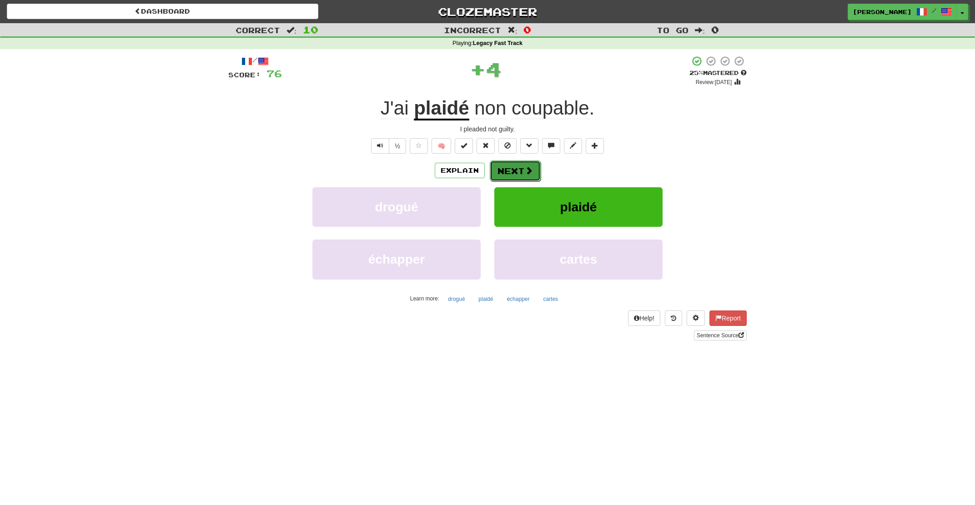
click at [506, 167] on button "Next" at bounding box center [515, 171] width 51 height 21
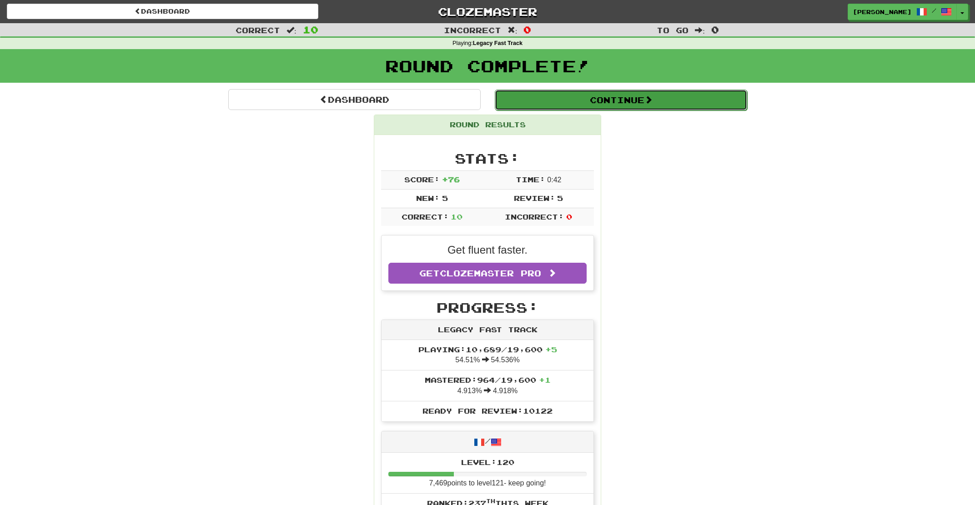
click at [593, 99] on button "Continue" at bounding box center [621, 100] width 252 height 21
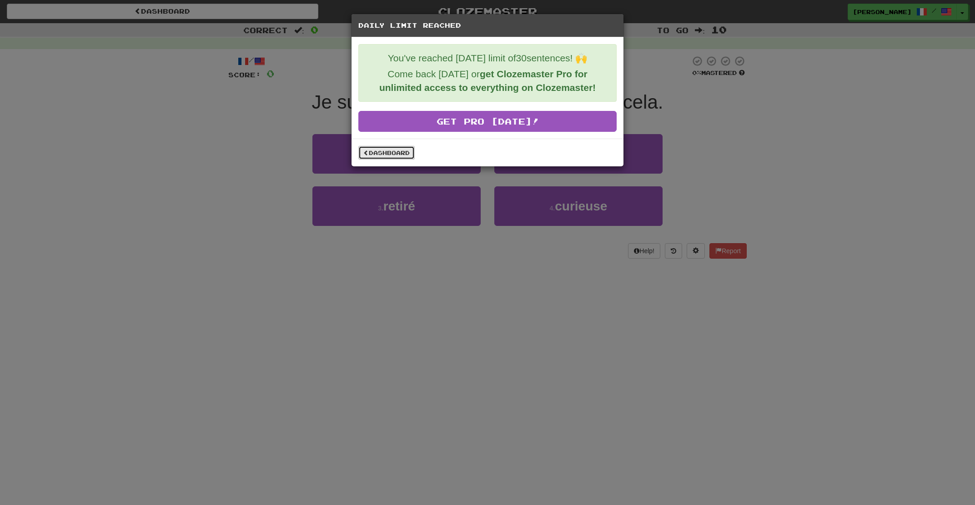
click at [375, 155] on link "Dashboard" at bounding box center [386, 153] width 56 height 14
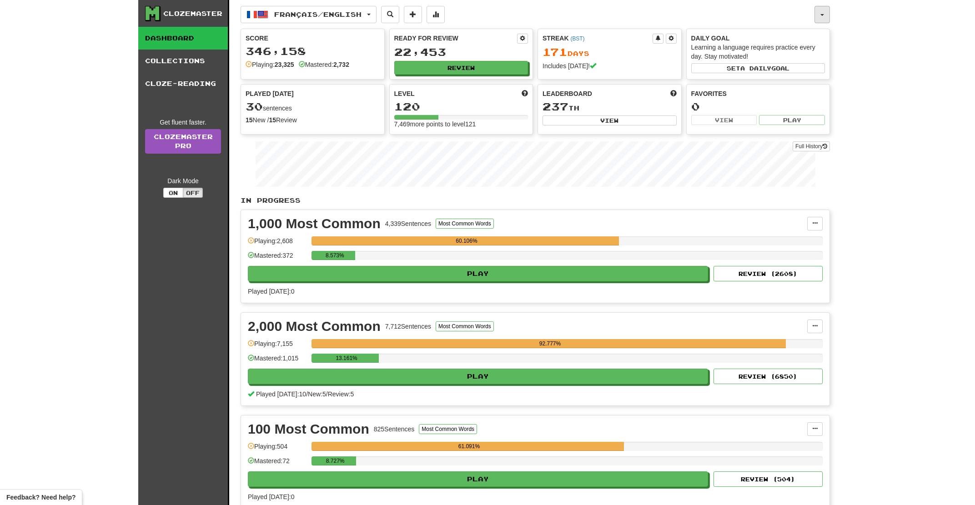
click at [825, 13] on button "button" at bounding box center [822, 14] width 15 height 17
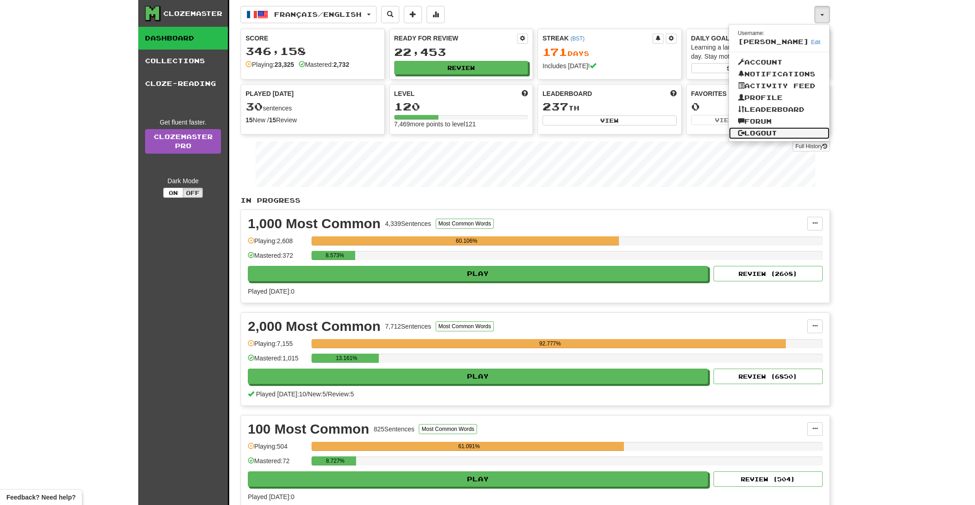
click at [761, 136] on link "Logout" at bounding box center [779, 133] width 101 height 12
